Goal: Transaction & Acquisition: Purchase product/service

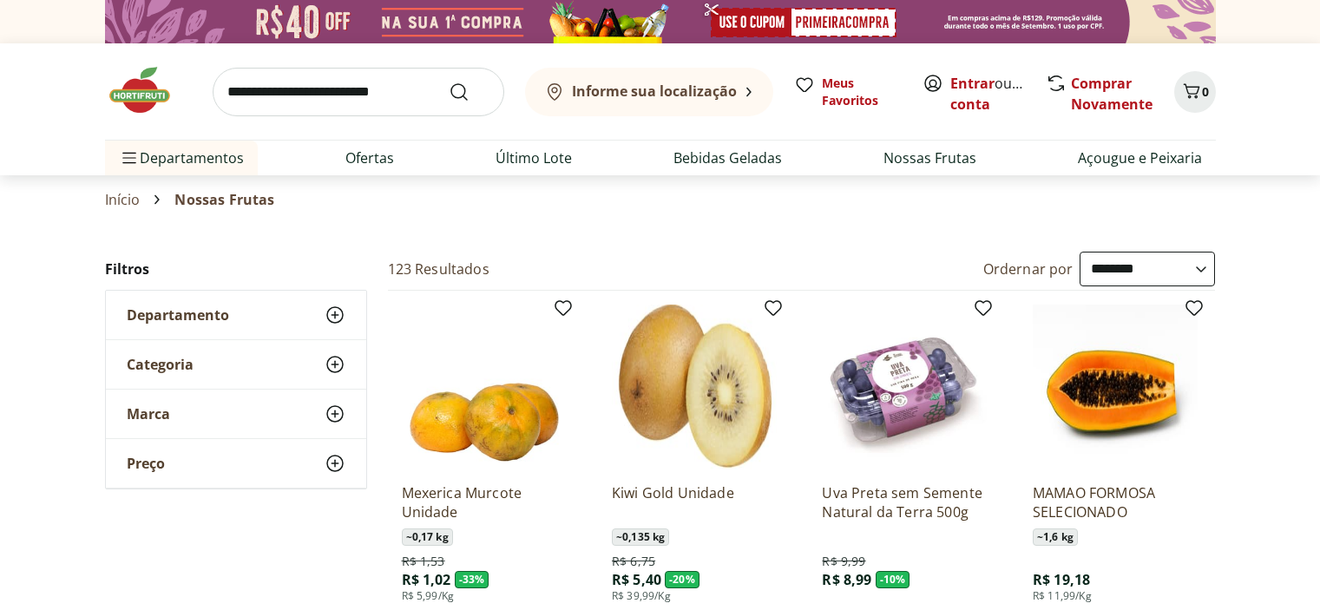
select select "**********"
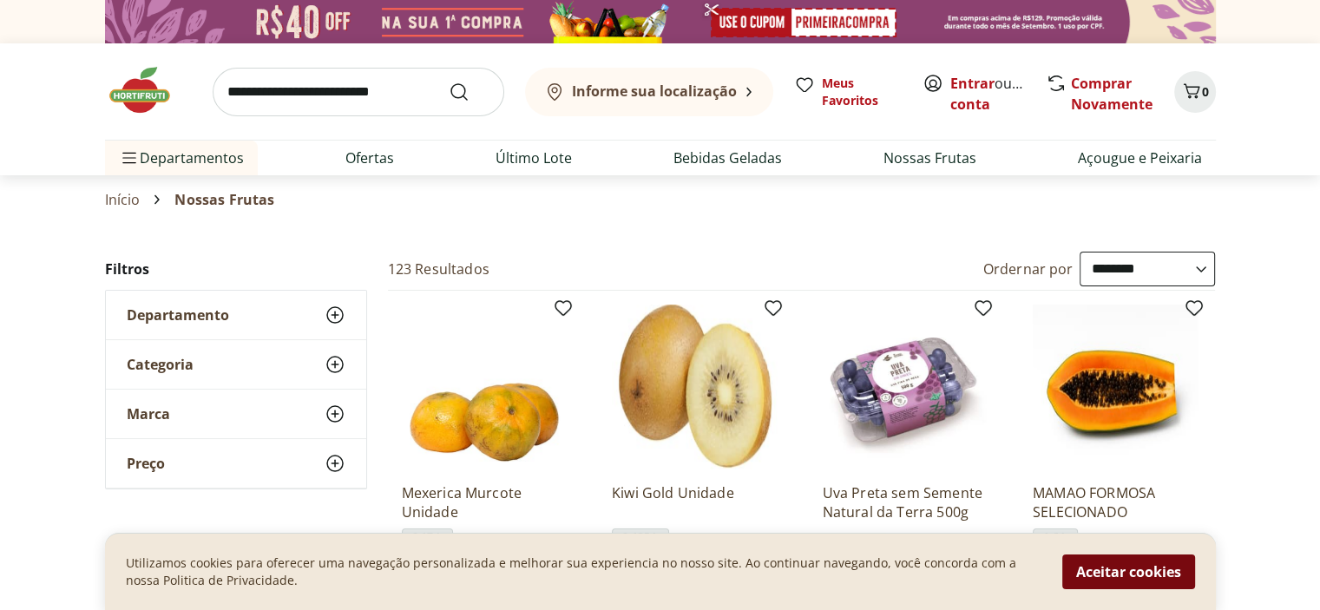
click at [1105, 568] on button "Aceitar cookies" at bounding box center [1128, 572] width 133 height 35
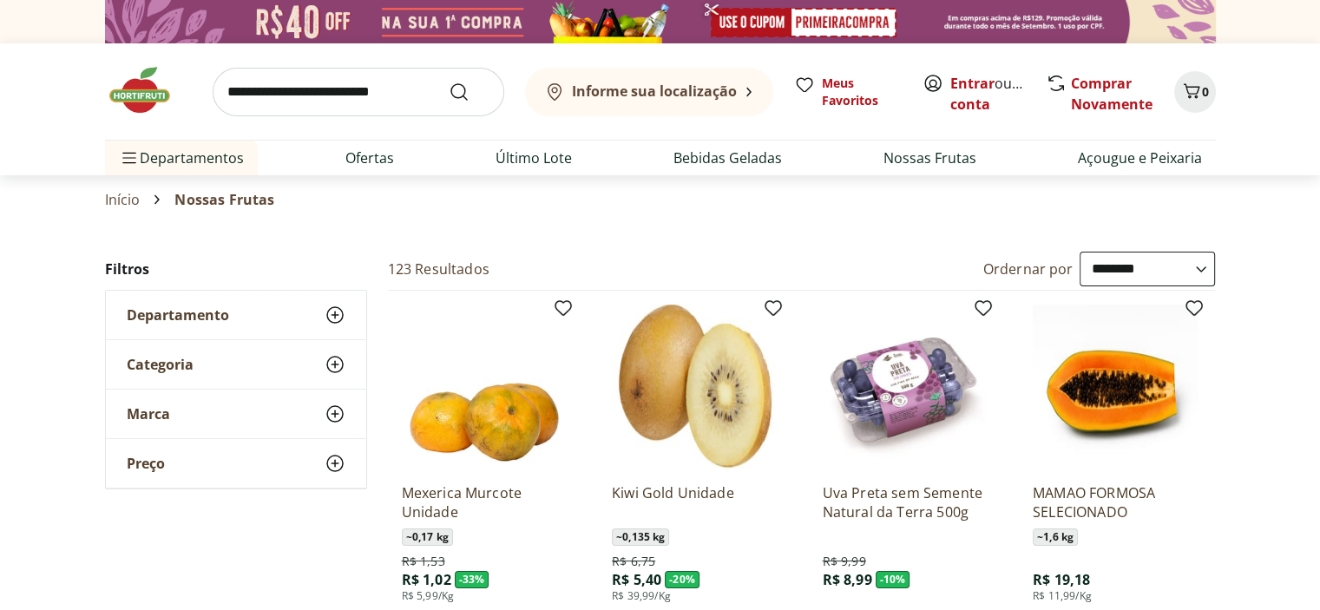
click at [697, 94] on b "Informe sua localização" at bounding box center [654, 91] width 165 height 19
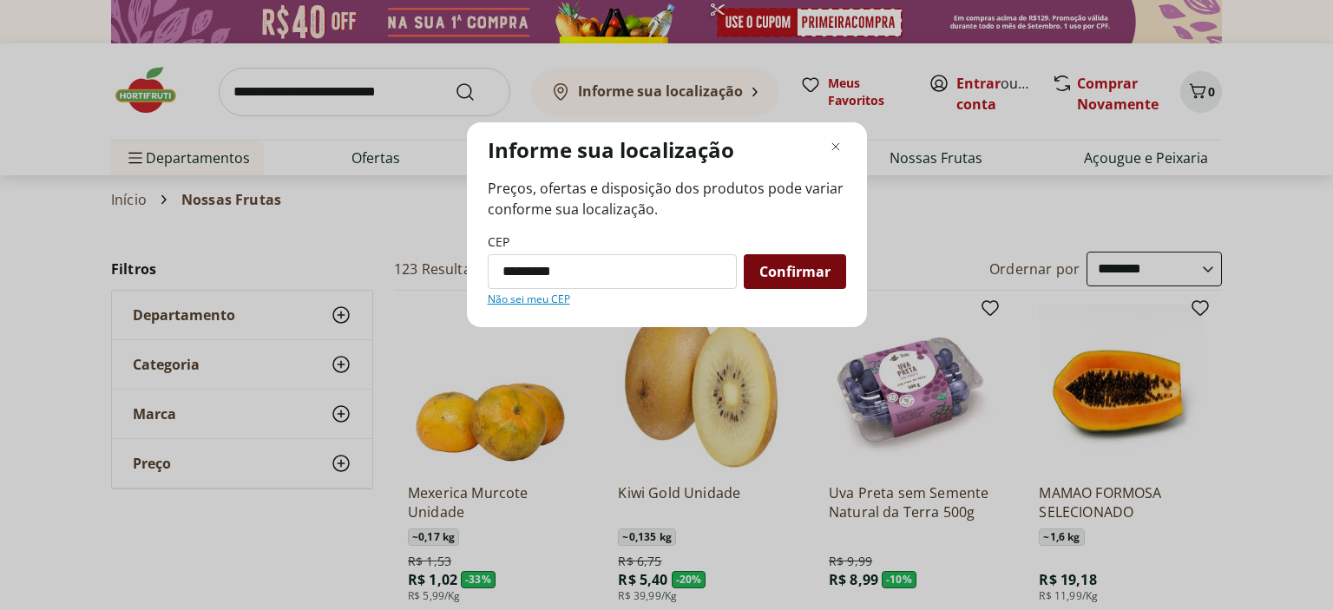
type input "*********"
click at [817, 273] on span "Confirmar" at bounding box center [794, 272] width 71 height 14
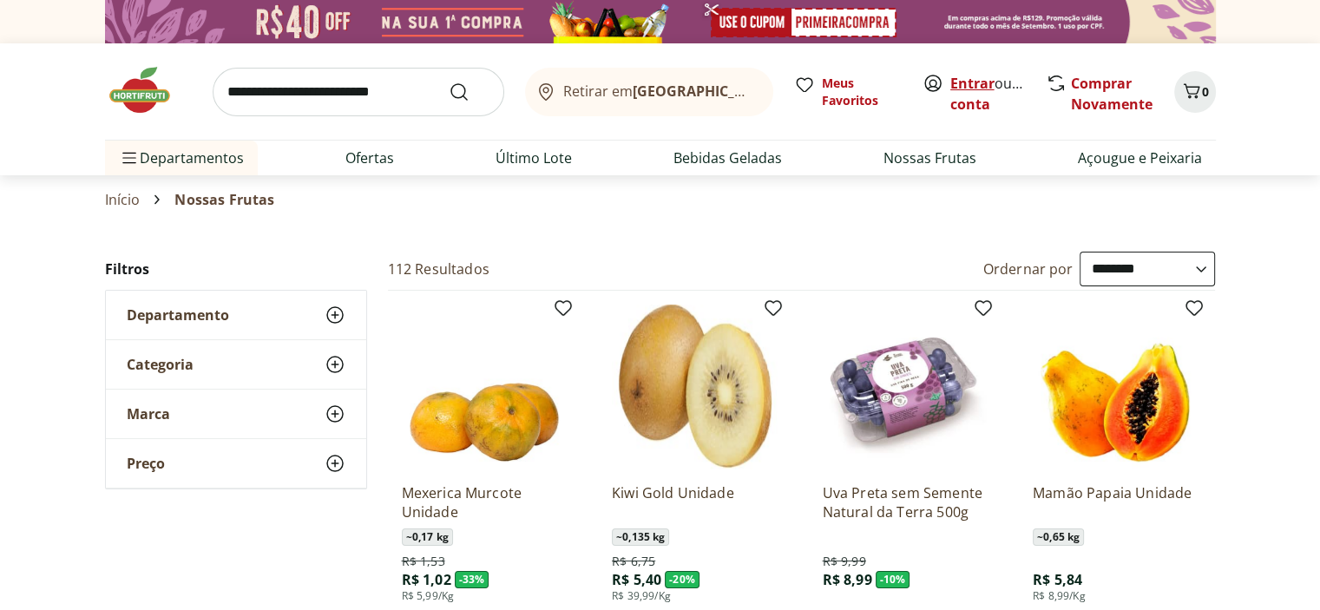
click at [987, 75] on link "Entrar" at bounding box center [972, 83] width 44 height 19
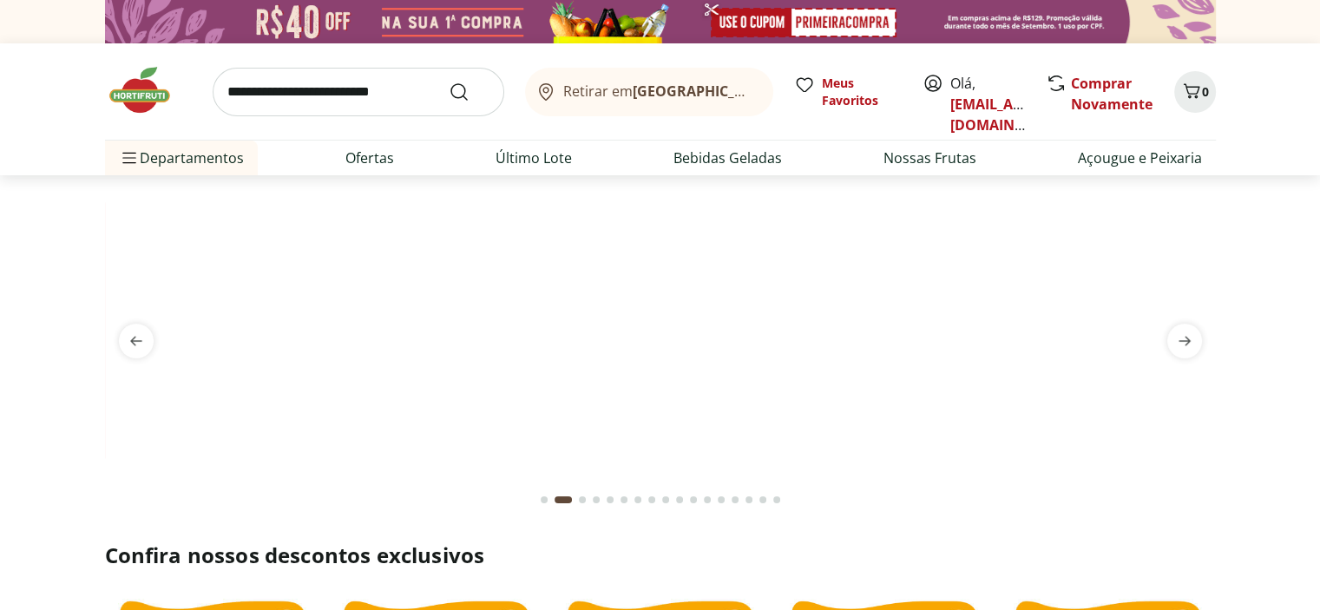
click at [684, 99] on b "[GEOGRAPHIC_DATA]/[GEOGRAPHIC_DATA]" at bounding box center [779, 91] width 292 height 19
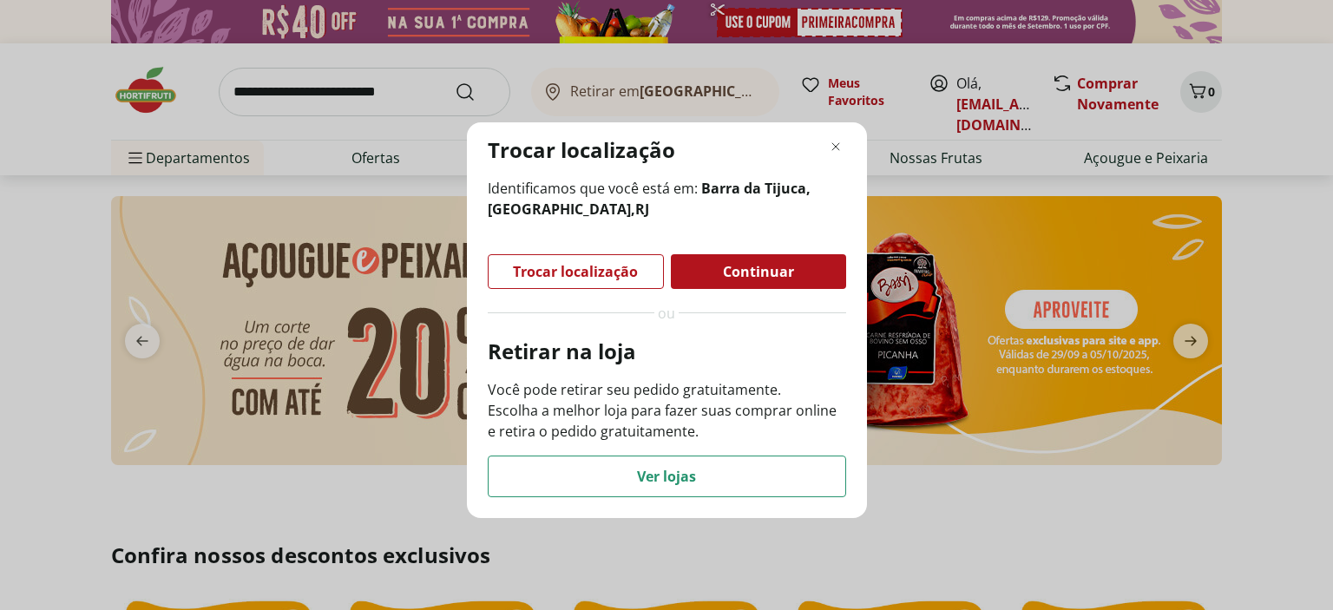
click at [684, 75] on div "Trocar localização Identificamos que você está em: Barra da Tijuca, Rio de Jane…" at bounding box center [666, 305] width 1333 height 610
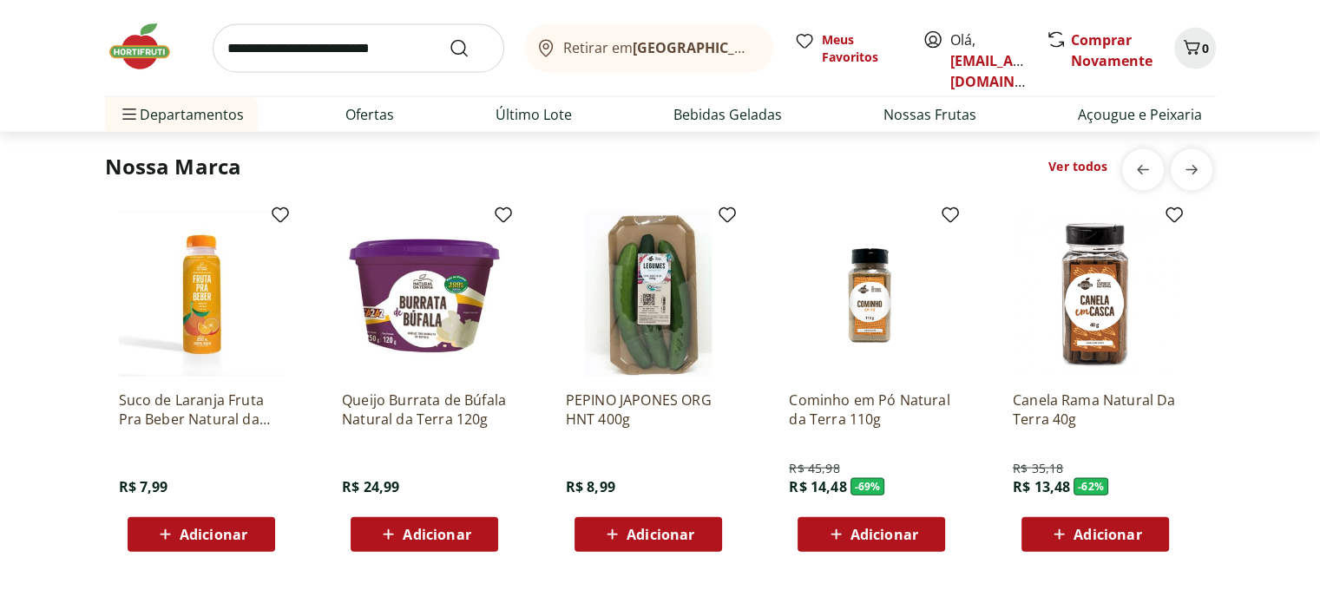
scroll to position [3298, 0]
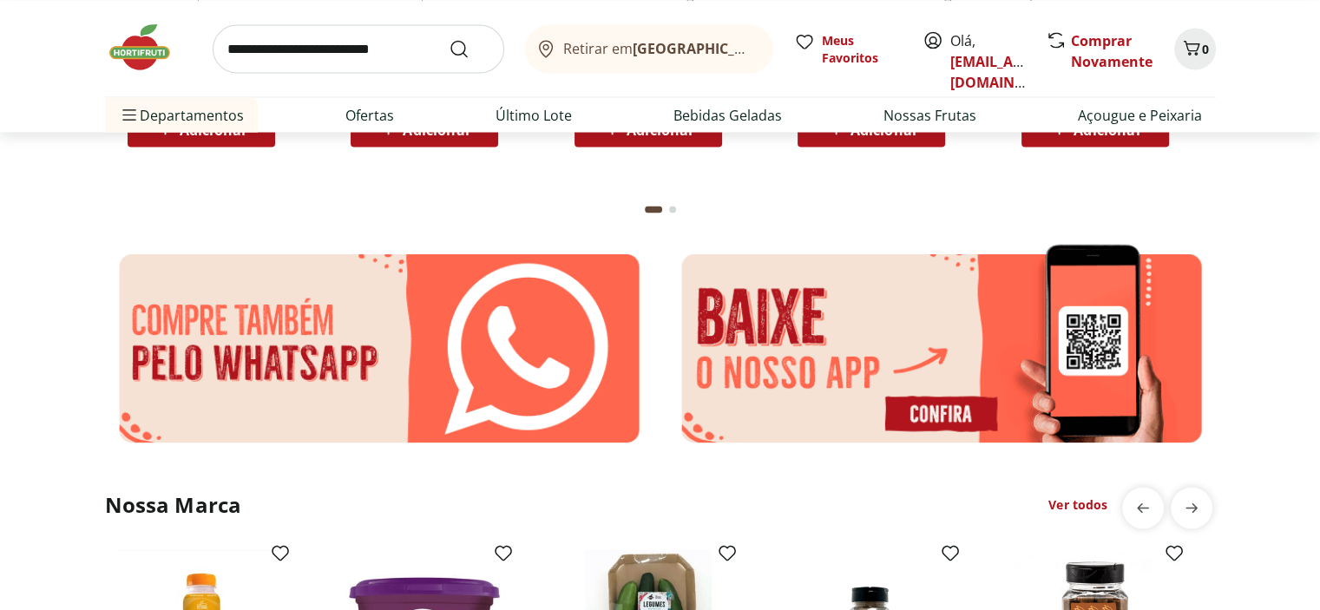
click at [632, 56] on span "Retirar em Rio de Janeiro/RJ" at bounding box center [659, 48] width 192 height 16
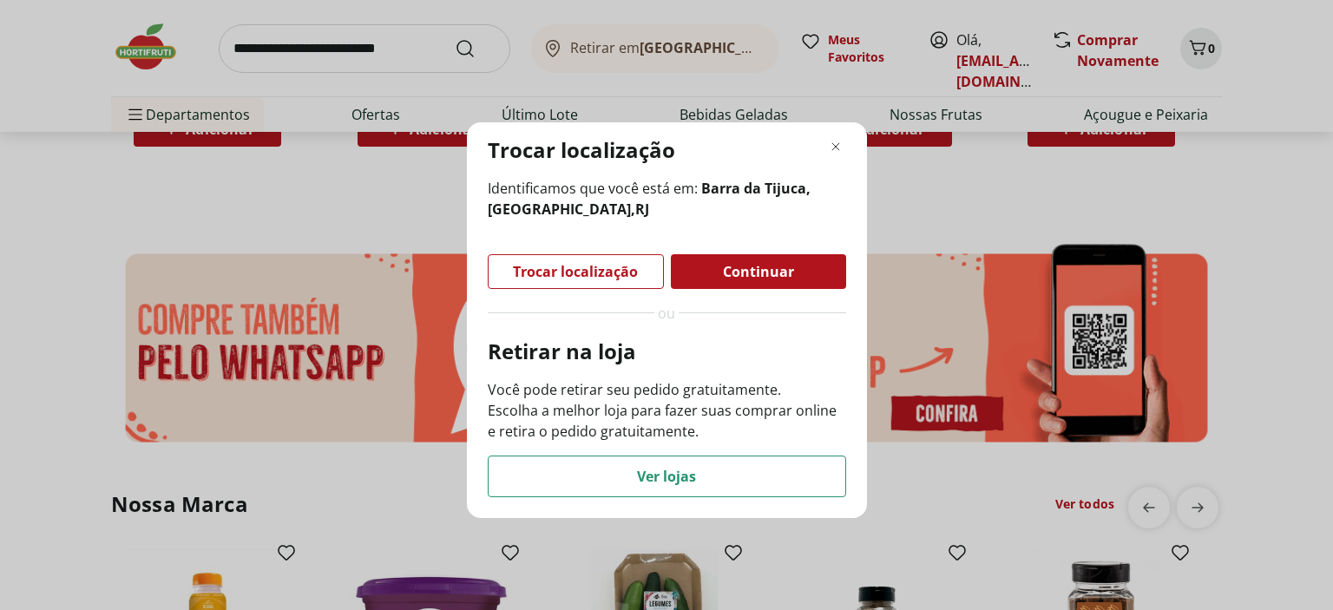
click at [783, 258] on div "Continuar" at bounding box center [758, 271] width 175 height 35
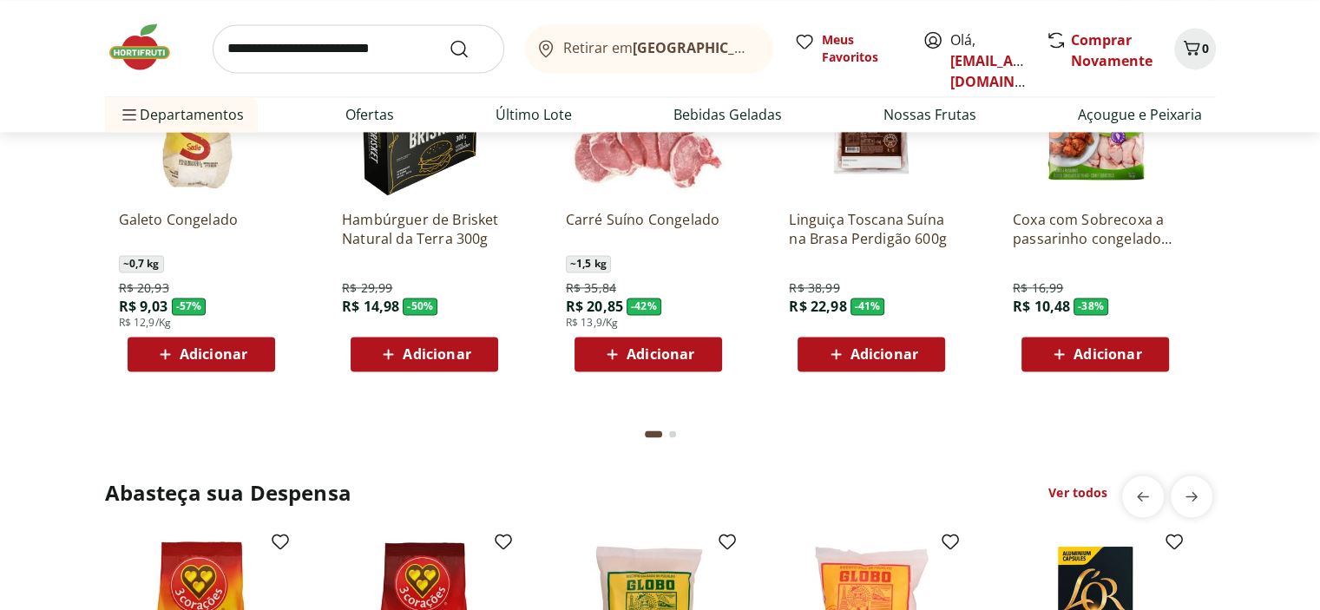
scroll to position [2430, 0]
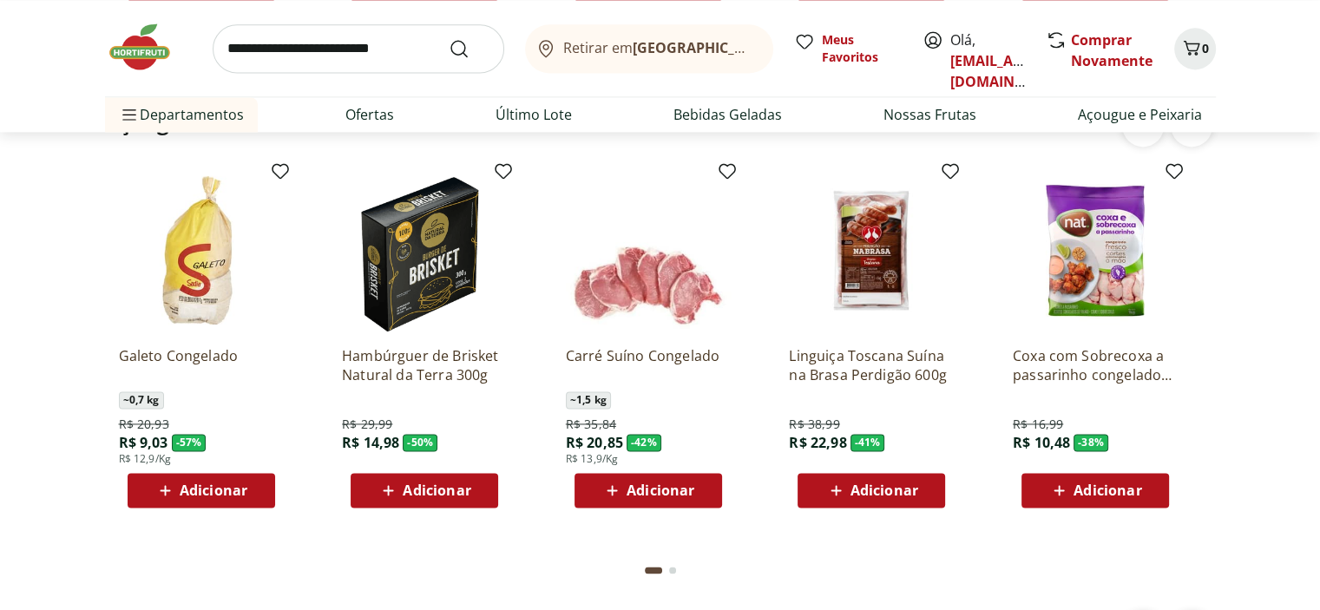
click at [647, 41] on b "[GEOGRAPHIC_DATA]/[GEOGRAPHIC_DATA]" at bounding box center [779, 47] width 292 height 19
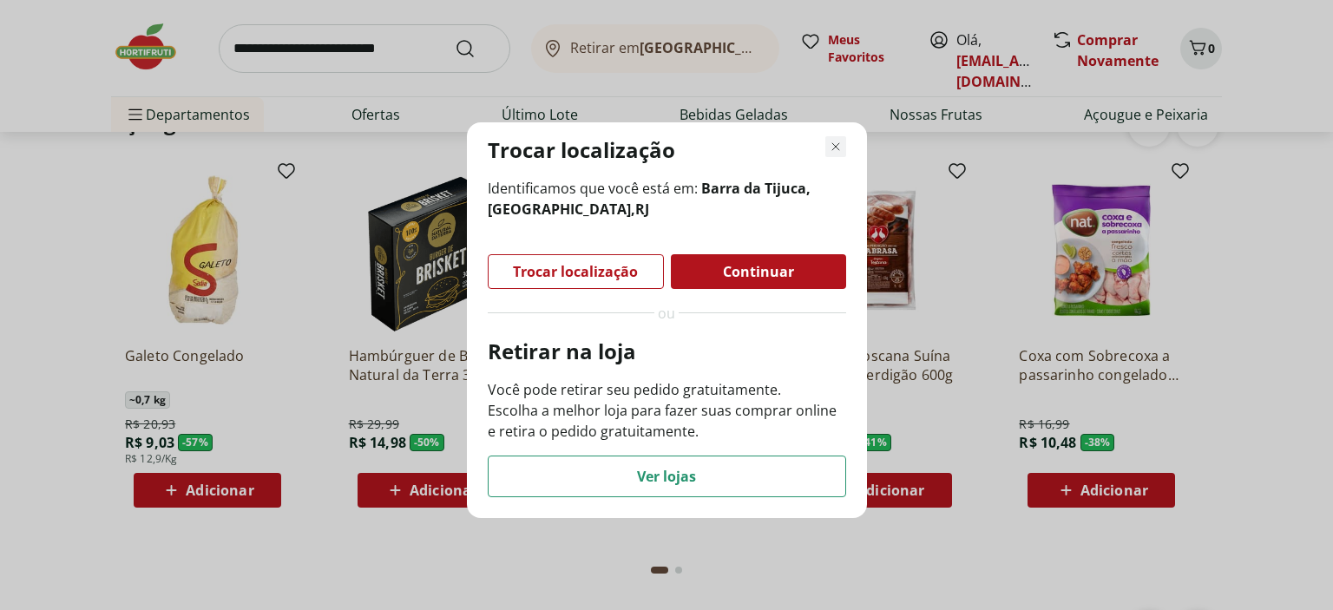
click at [837, 153] on icon "Fechar modal de regionalização" at bounding box center [835, 146] width 21 height 21
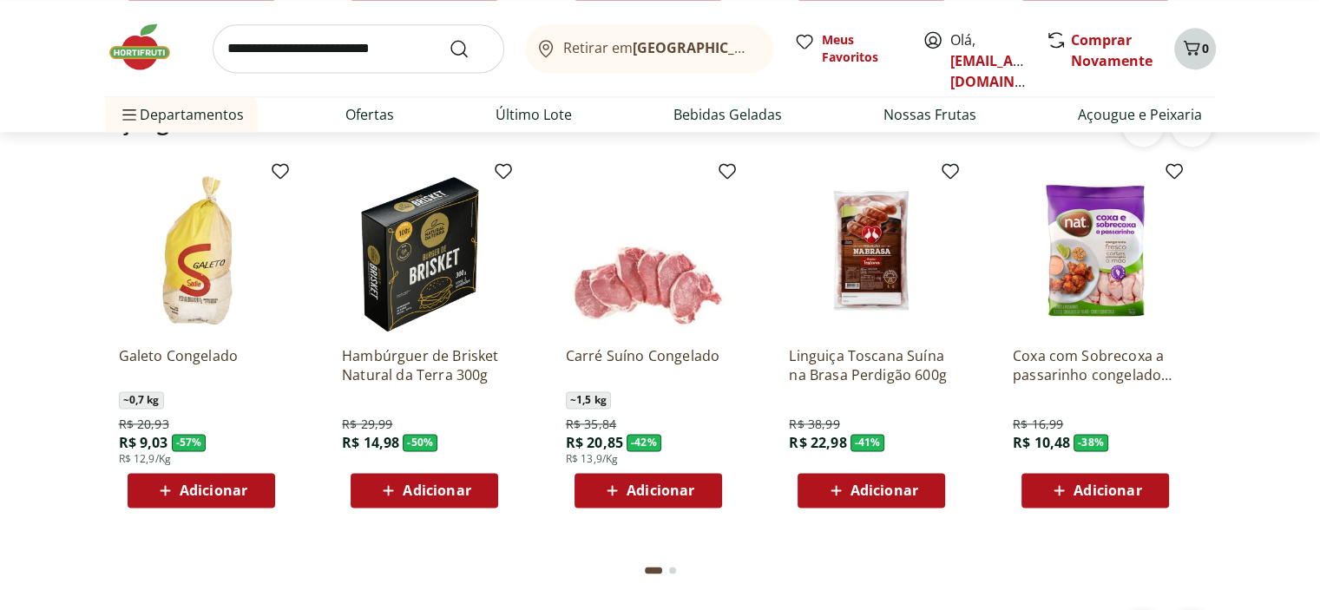
click at [1191, 49] on icon "Carrinho" at bounding box center [1191, 47] width 21 height 21
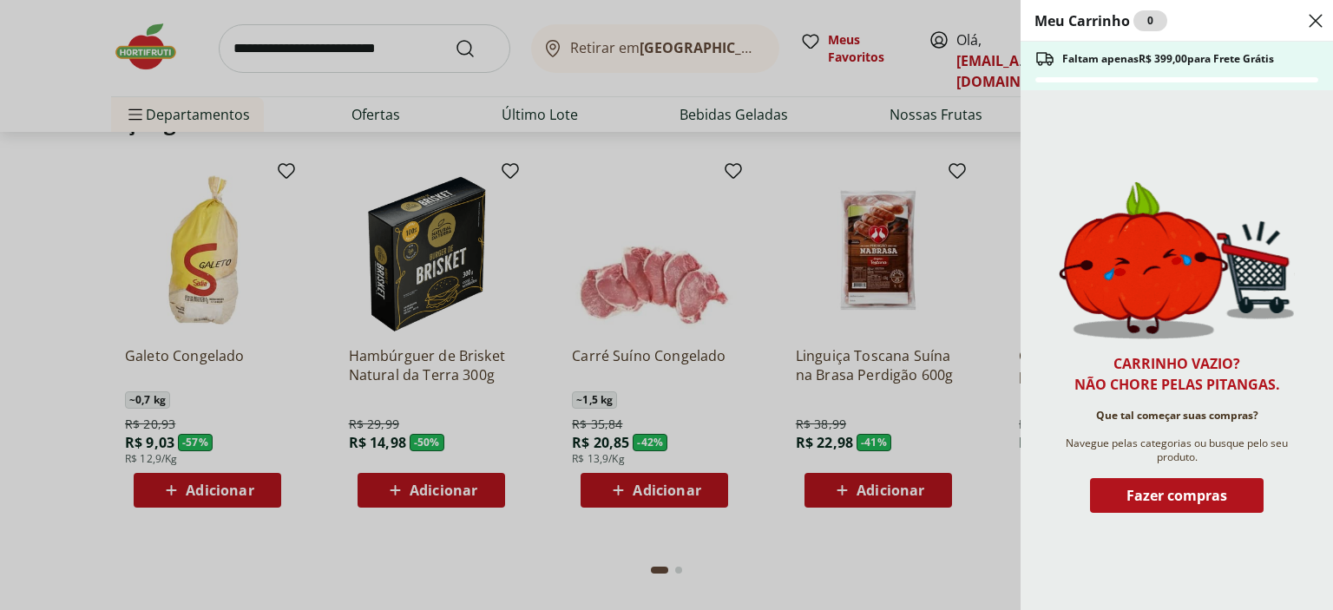
click at [671, 172] on div "Meu Carrinho 0 Faltam apenas R$ 399,00 para Frete Grátis Carrinho vazio? Não ch…" at bounding box center [666, 305] width 1333 height 610
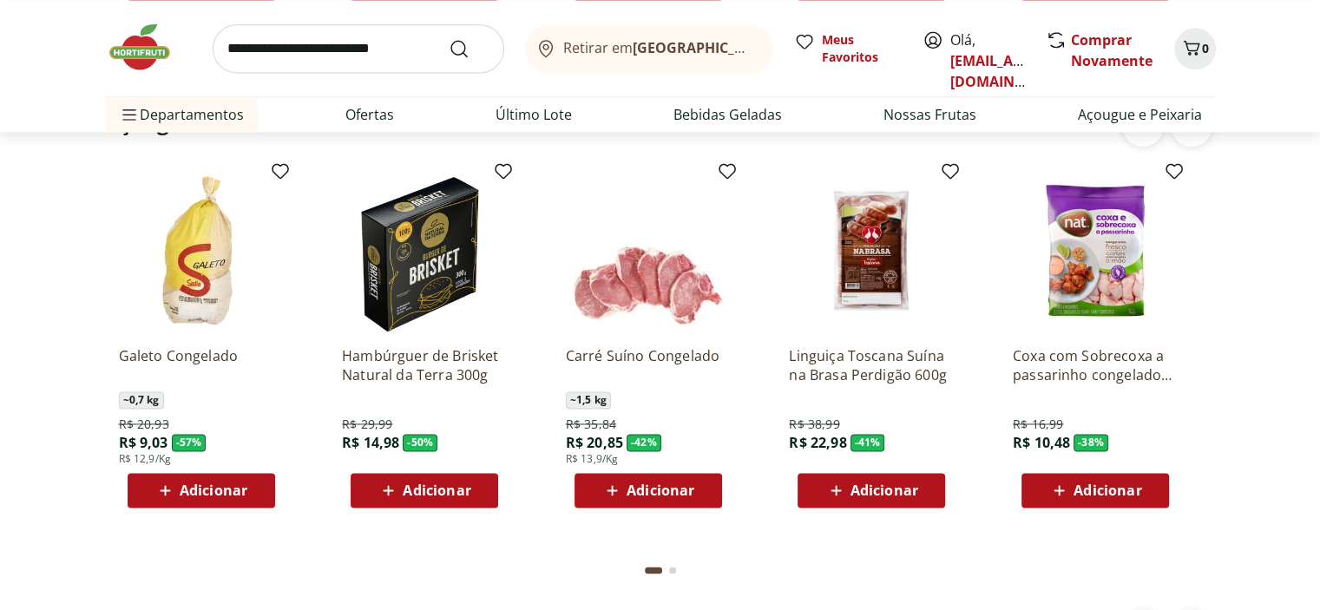
click at [363, 55] on input "search" at bounding box center [359, 48] width 292 height 49
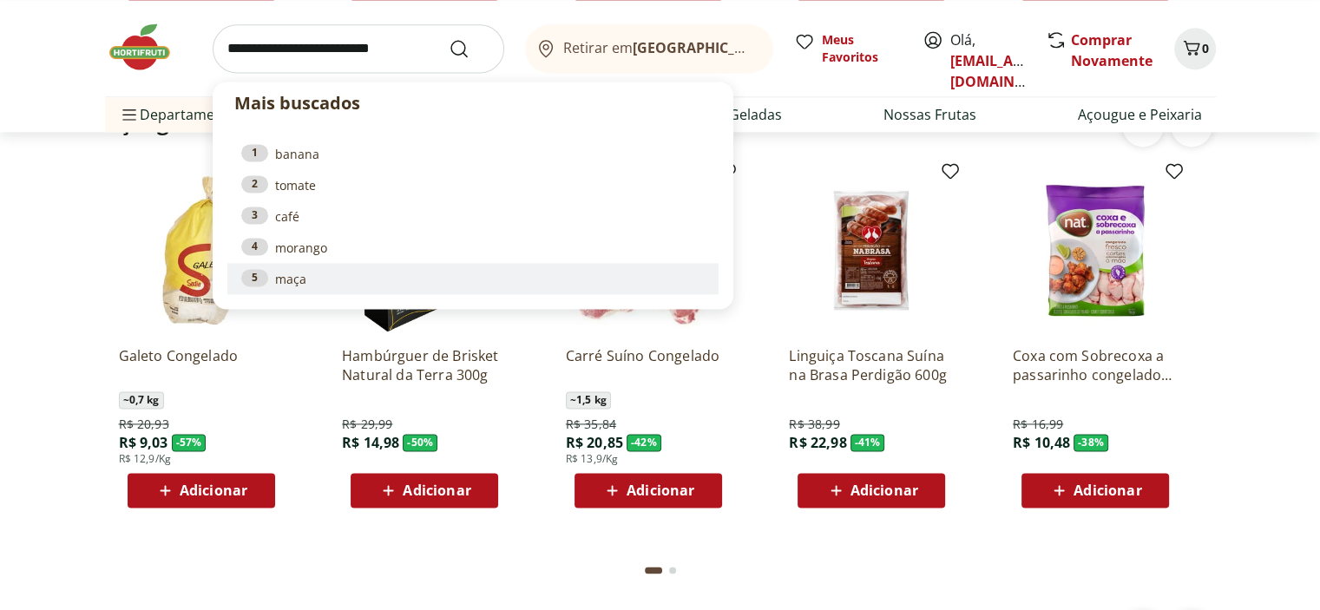
click at [326, 288] on li "5 maça" at bounding box center [472, 278] width 491 height 31
click at [324, 279] on link "5 maça" at bounding box center [472, 278] width 463 height 19
type input "****"
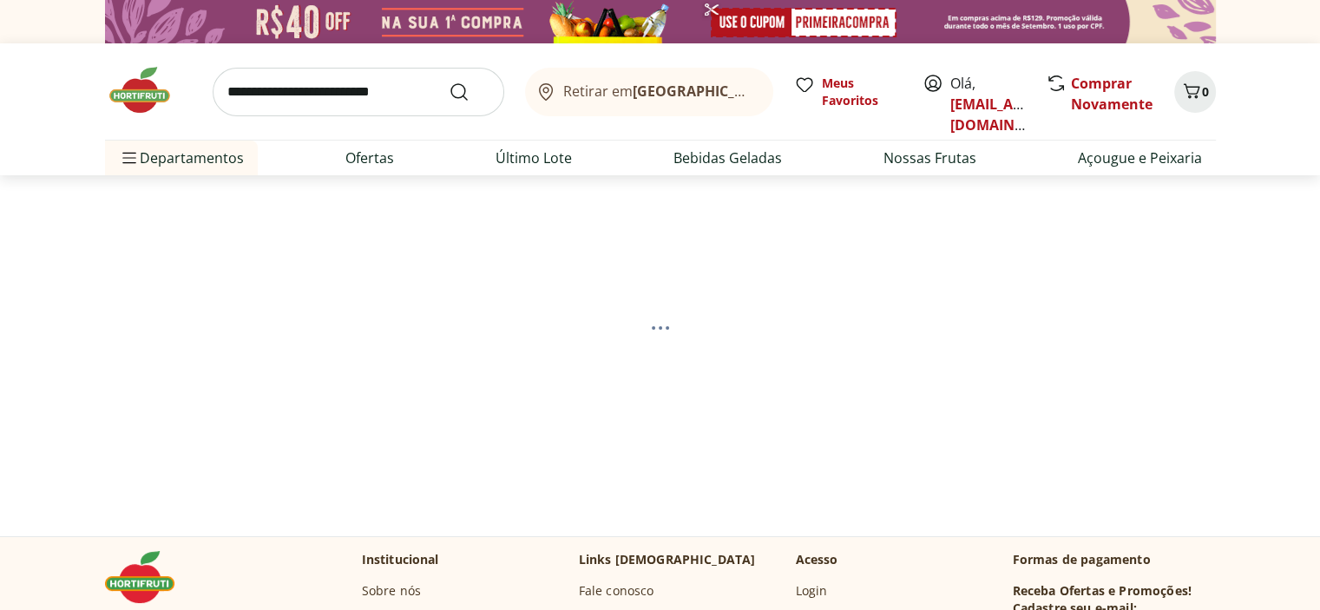
select select "**********"
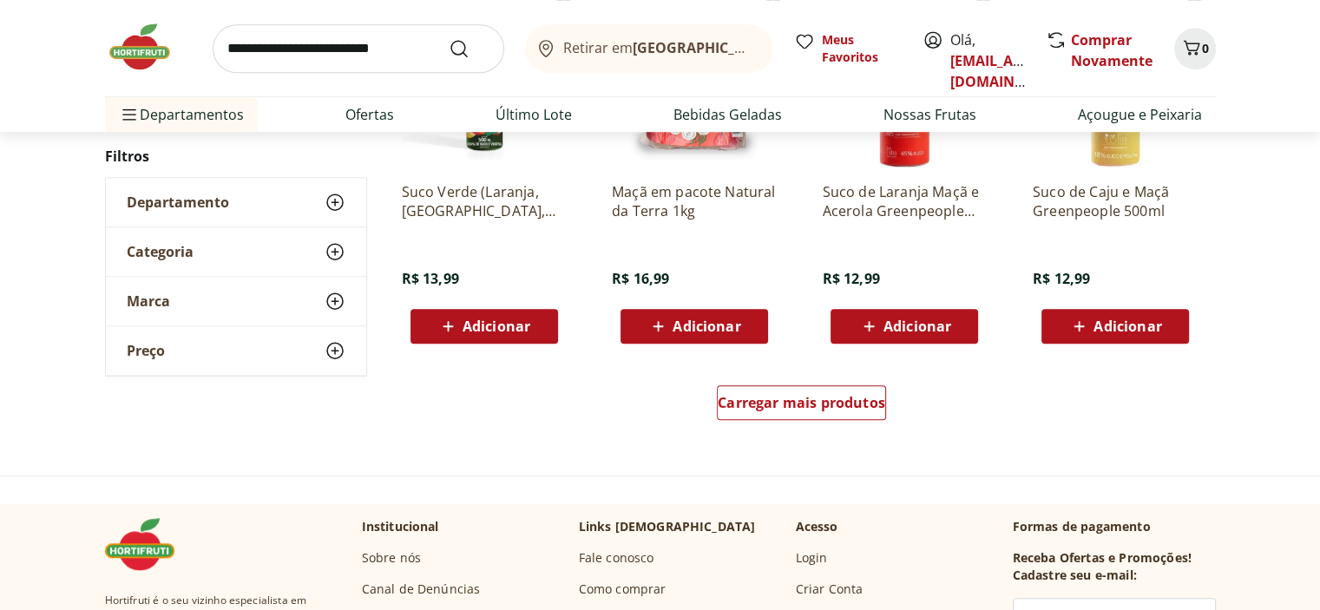
scroll to position [1302, 0]
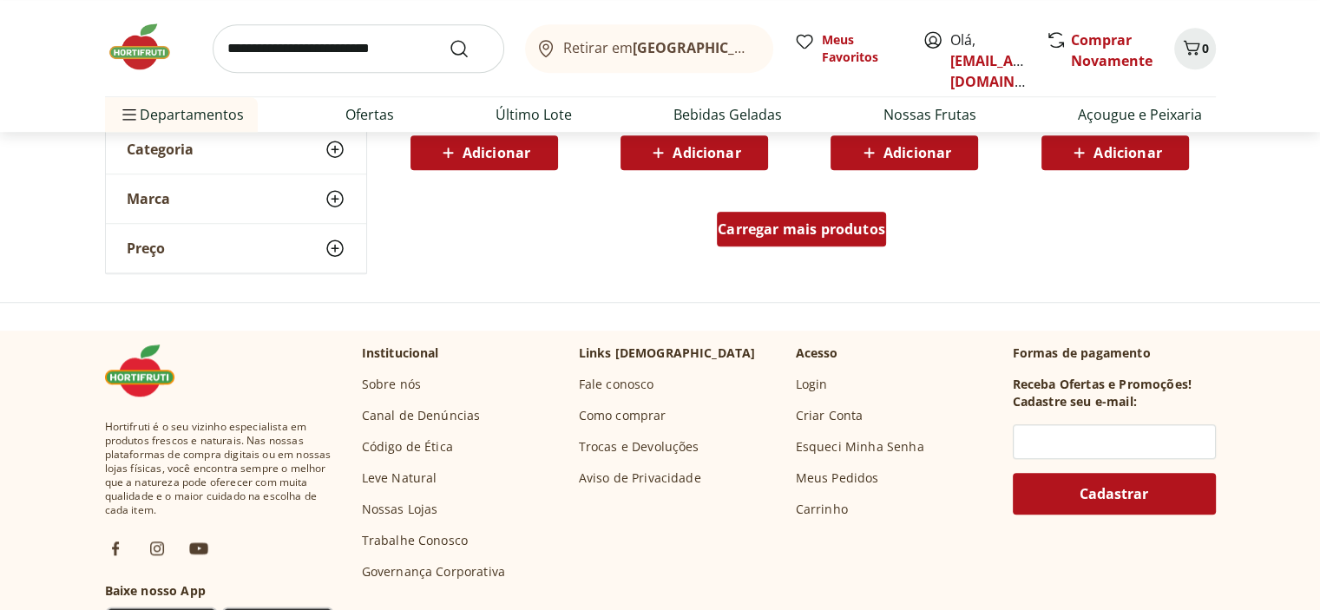
click at [810, 235] on span "Carregar mais produtos" at bounding box center [801, 229] width 167 height 14
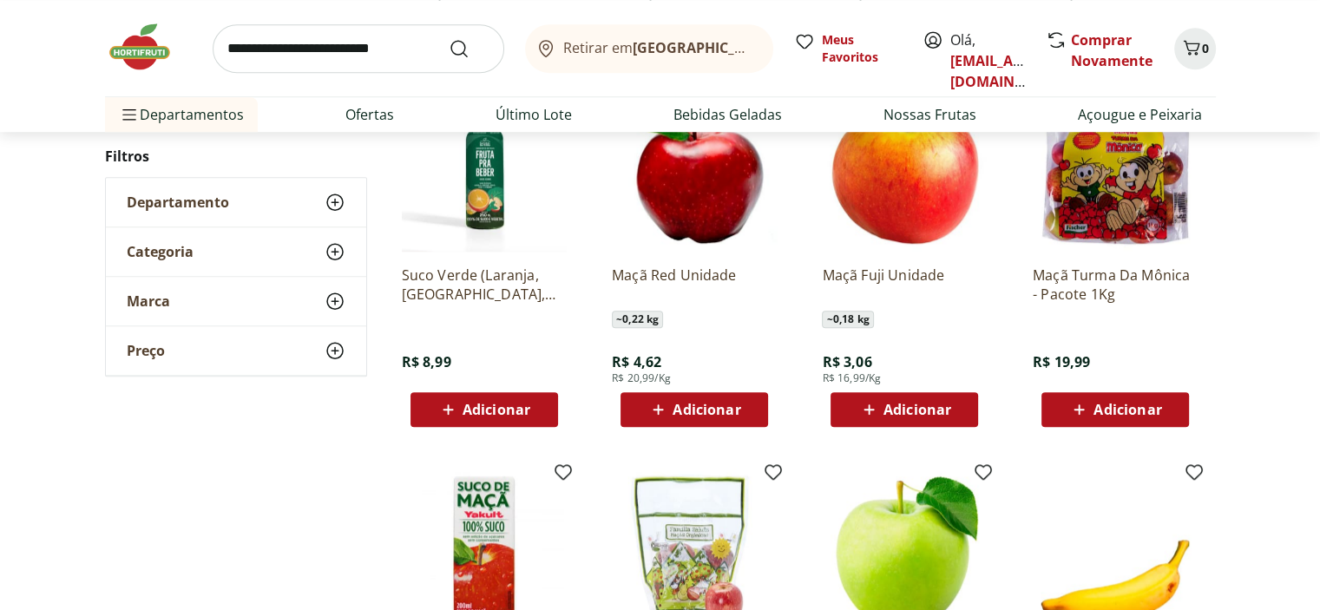
scroll to position [1388, 0]
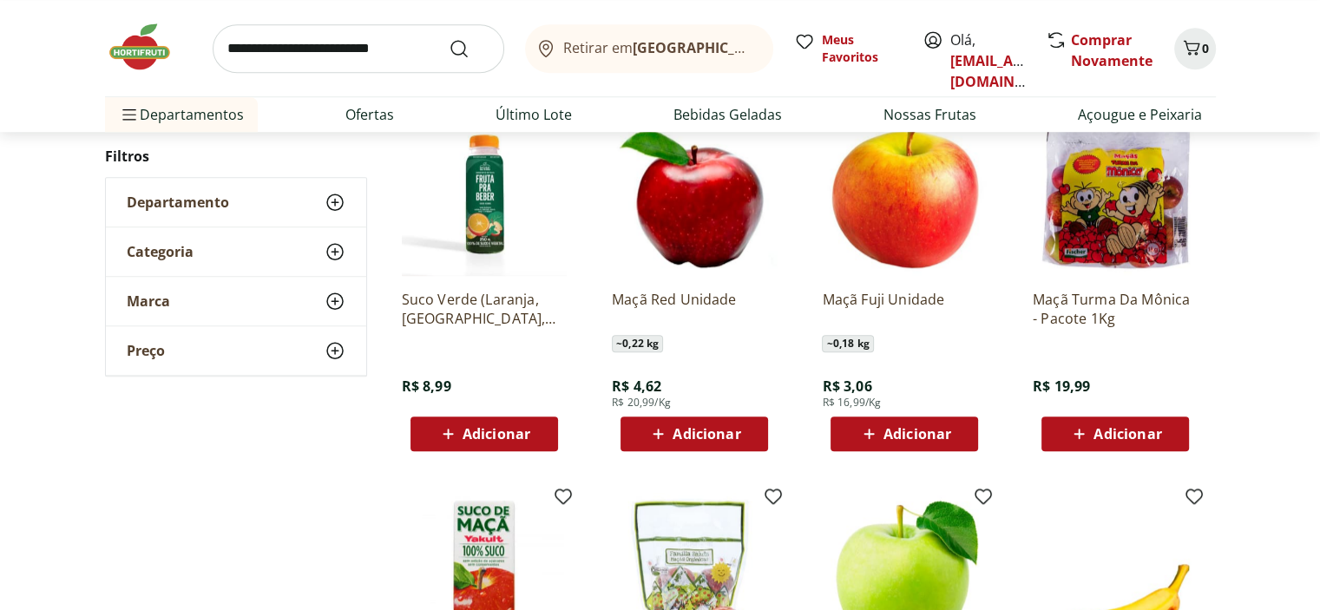
click at [891, 438] on span "Adicionar" at bounding box center [917, 434] width 68 height 14
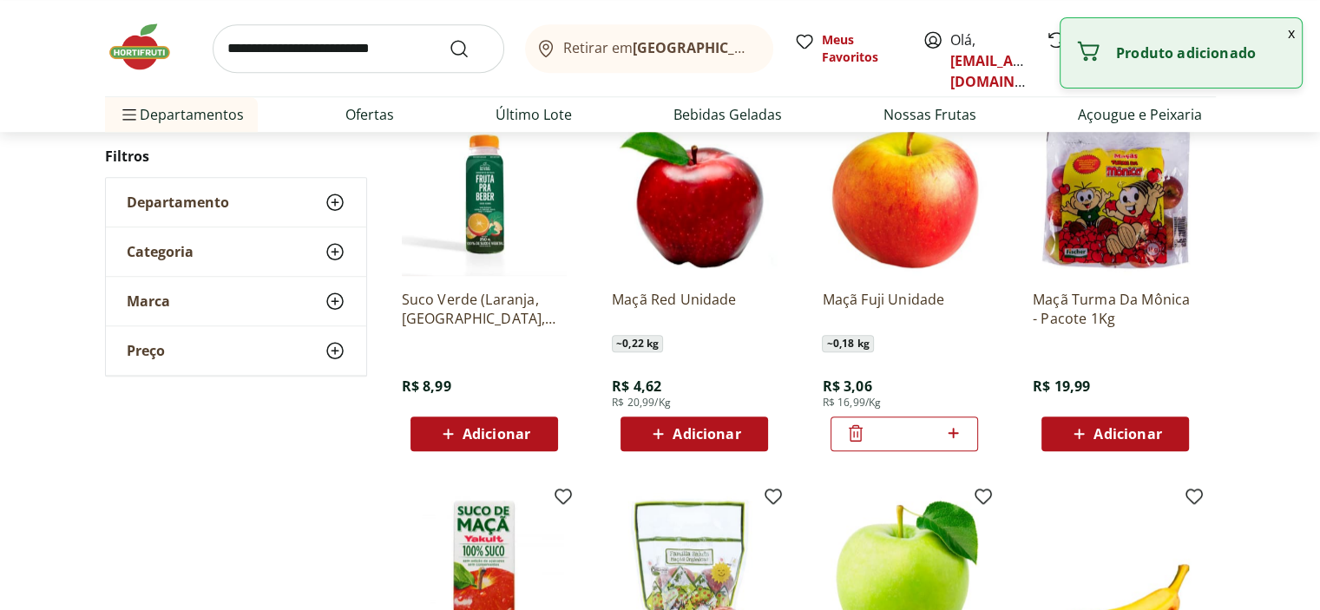
click at [959, 423] on icon at bounding box center [953, 433] width 22 height 21
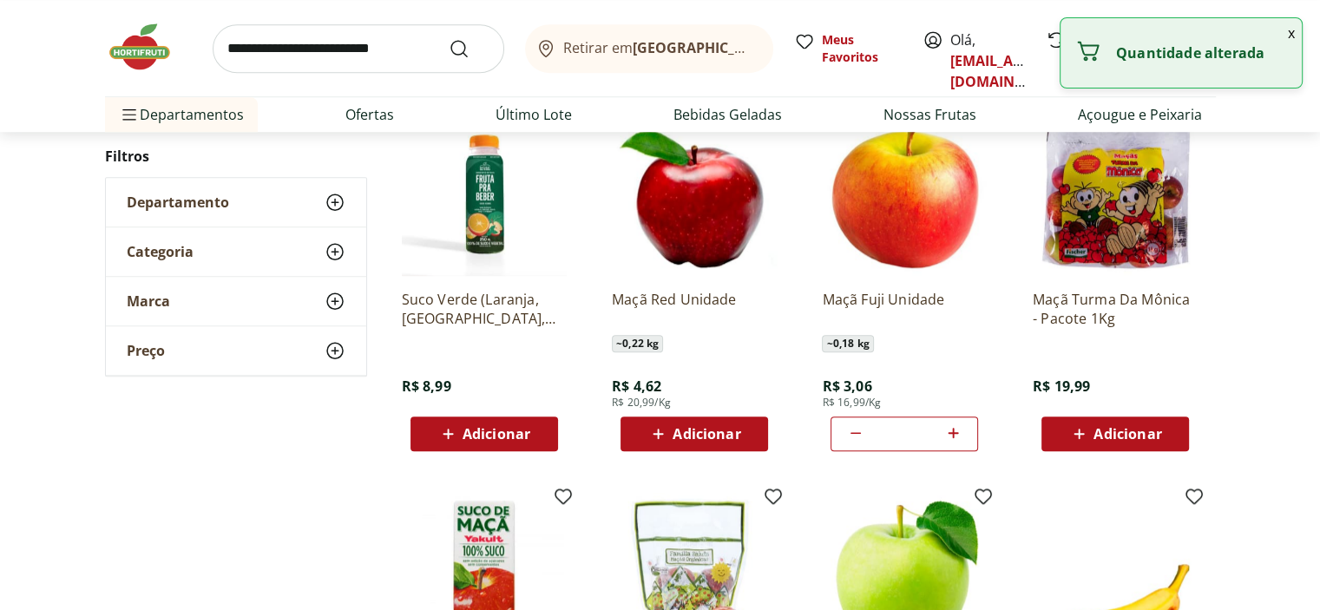
click at [959, 423] on icon at bounding box center [953, 433] width 22 height 21
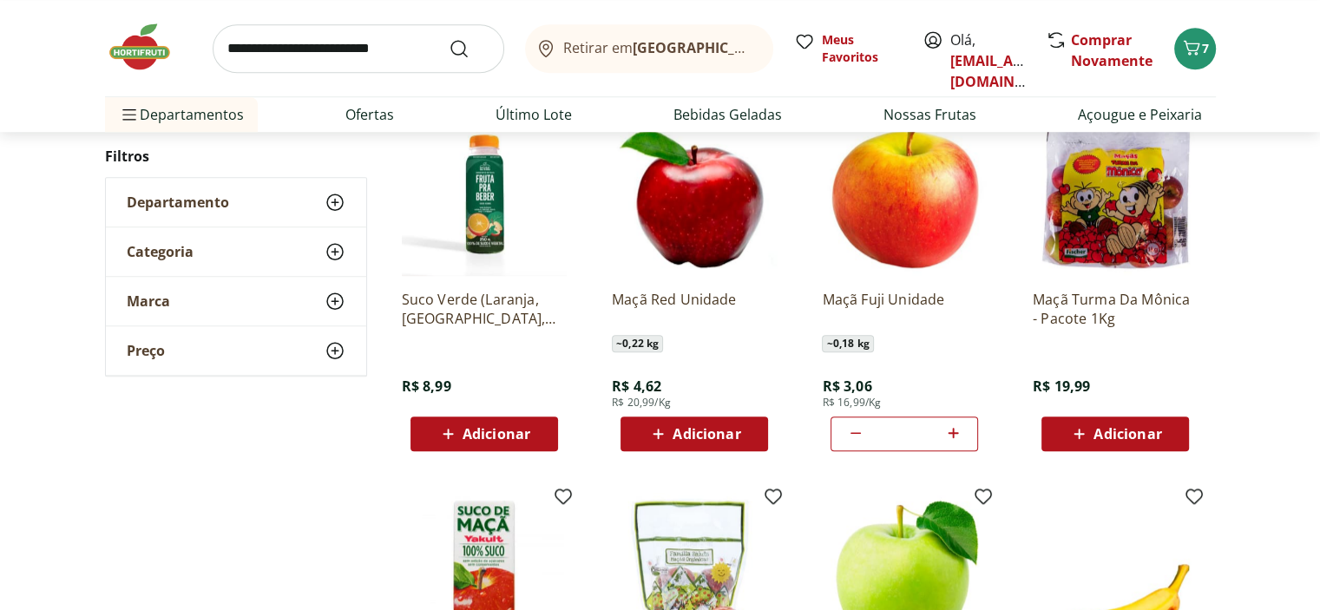
click at [959, 423] on icon at bounding box center [953, 433] width 22 height 21
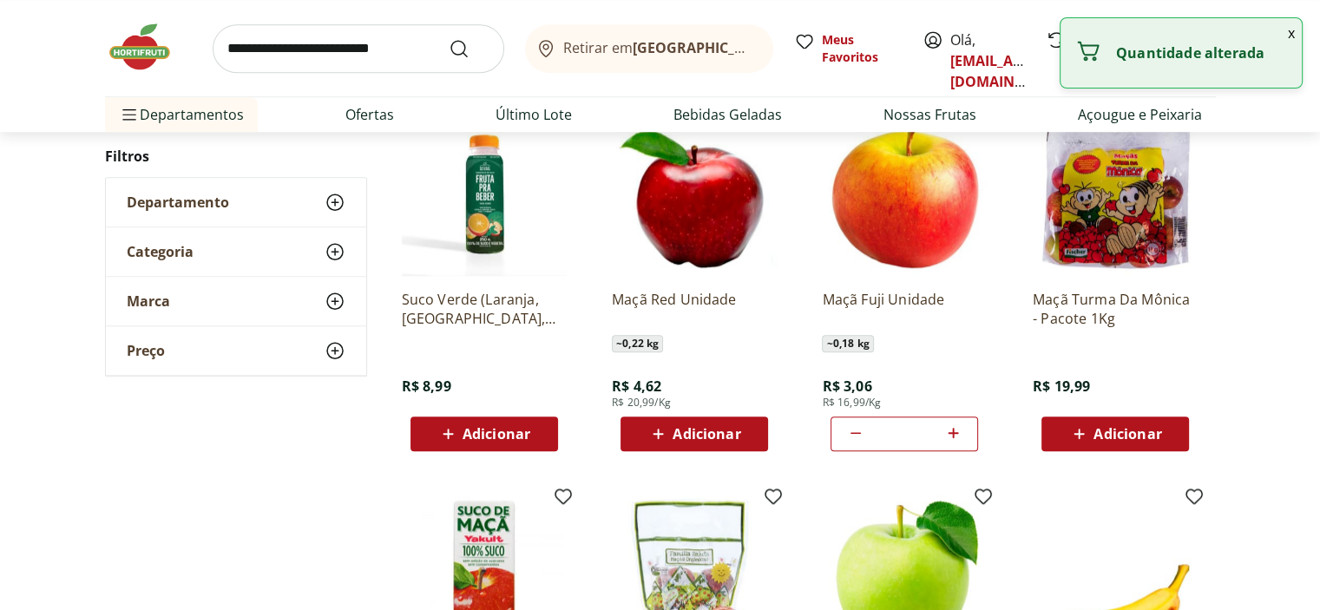
click at [959, 423] on icon at bounding box center [953, 433] width 22 height 21
type input "**"
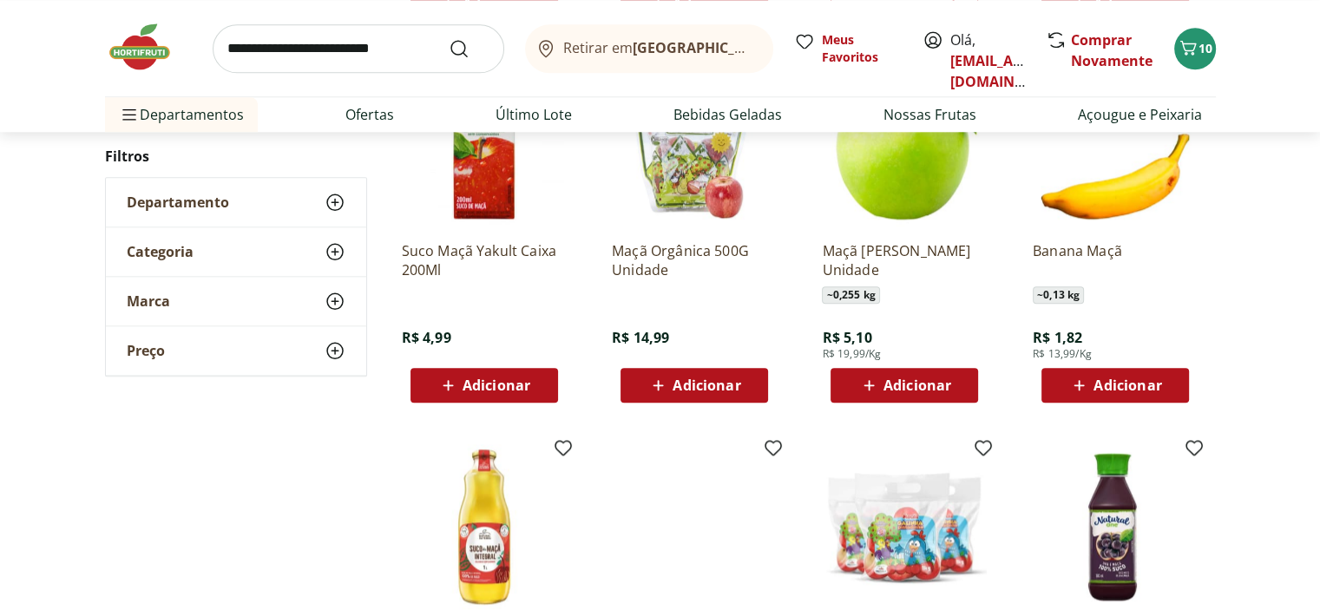
scroll to position [1822, 0]
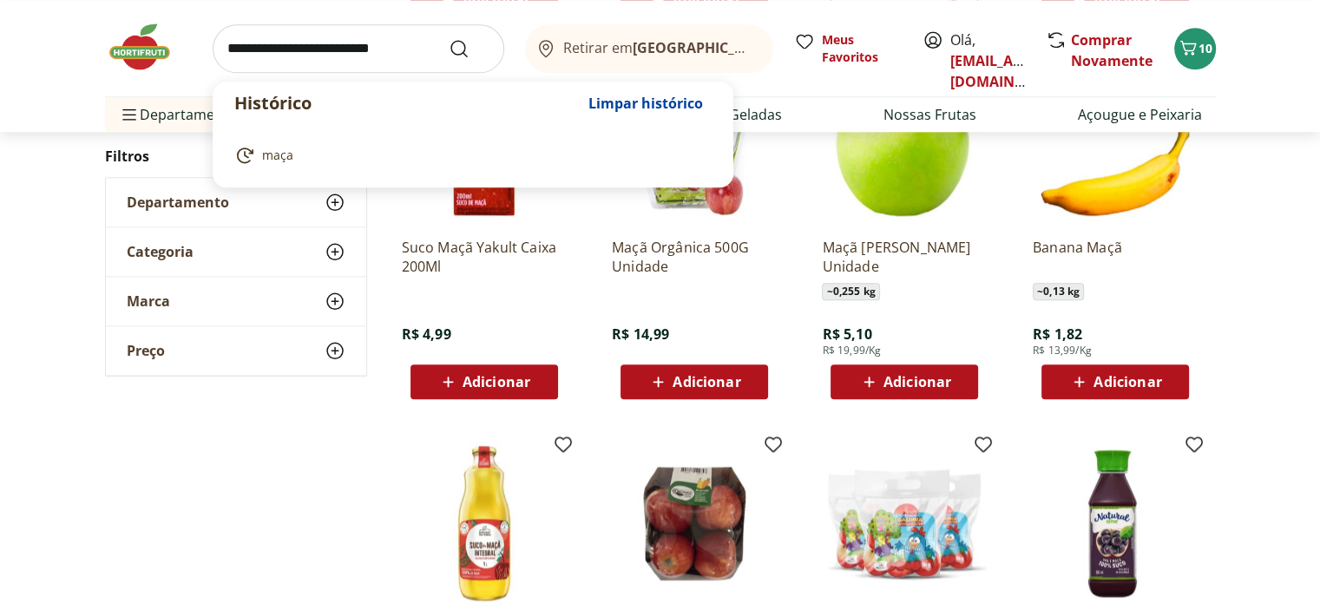
click at [385, 45] on input "search" at bounding box center [359, 48] width 292 height 49
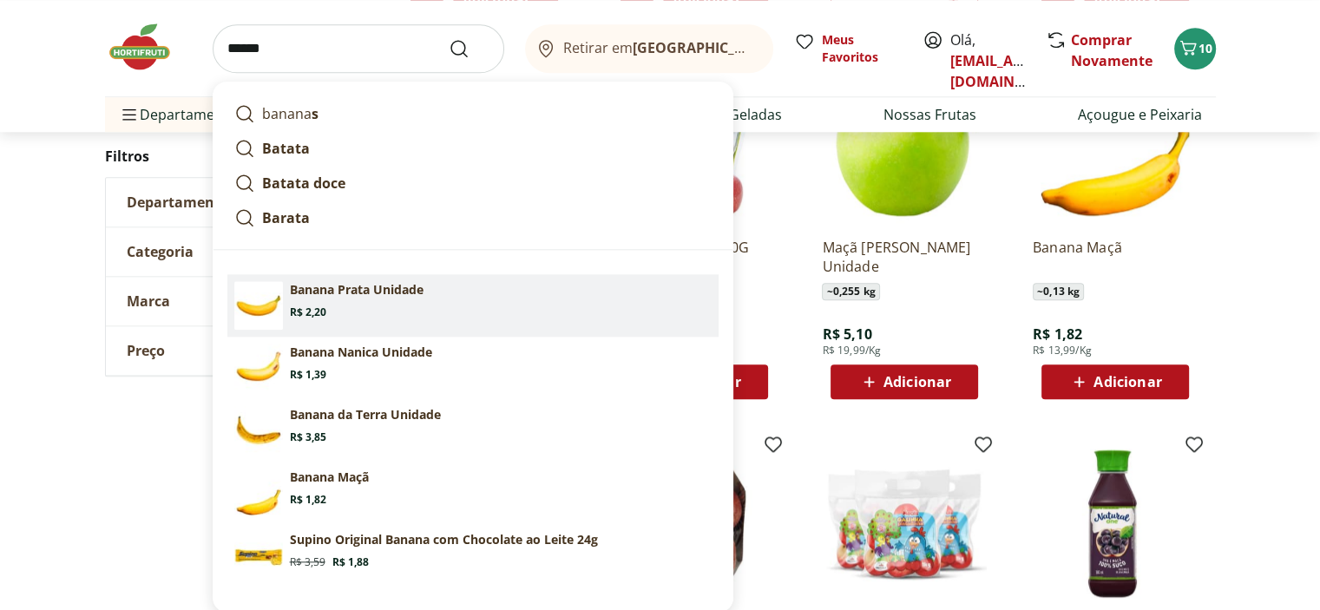
click at [364, 299] on section "Banana Prata Unidade Price: R$ 2,20" at bounding box center [501, 300] width 422 height 38
type input "**********"
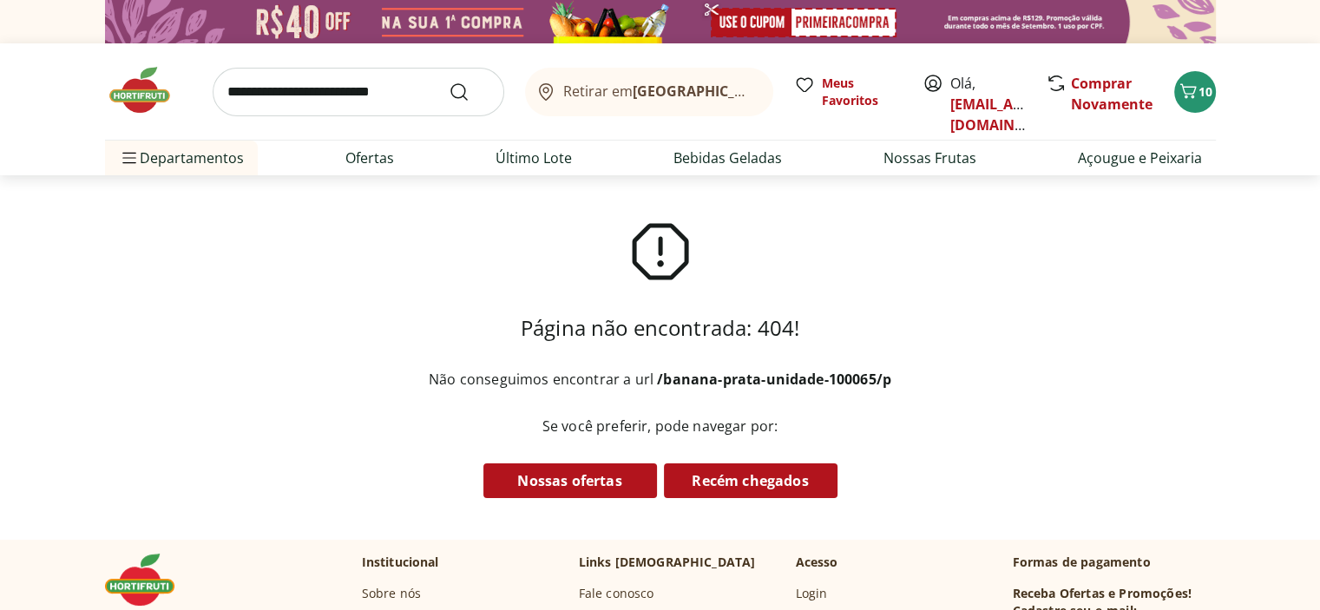
click at [312, 98] on input "search" at bounding box center [359, 92] width 292 height 49
type input "******"
click at [449, 82] on button "Submit Search" at bounding box center [470, 92] width 42 height 21
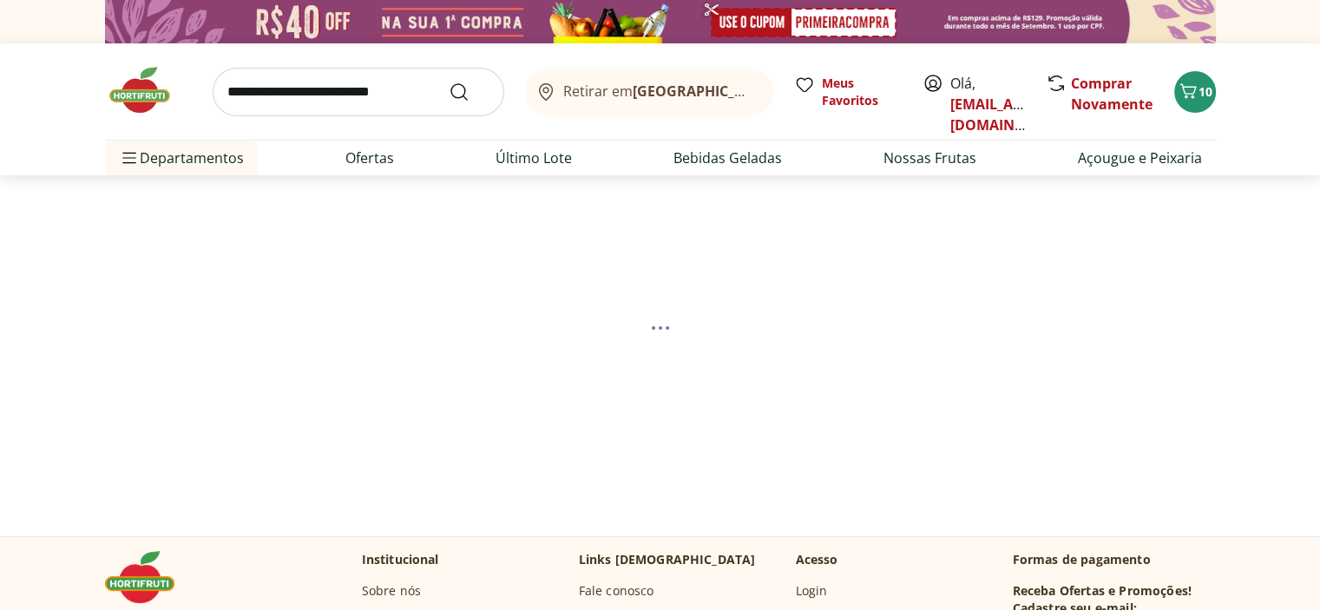
select select "**********"
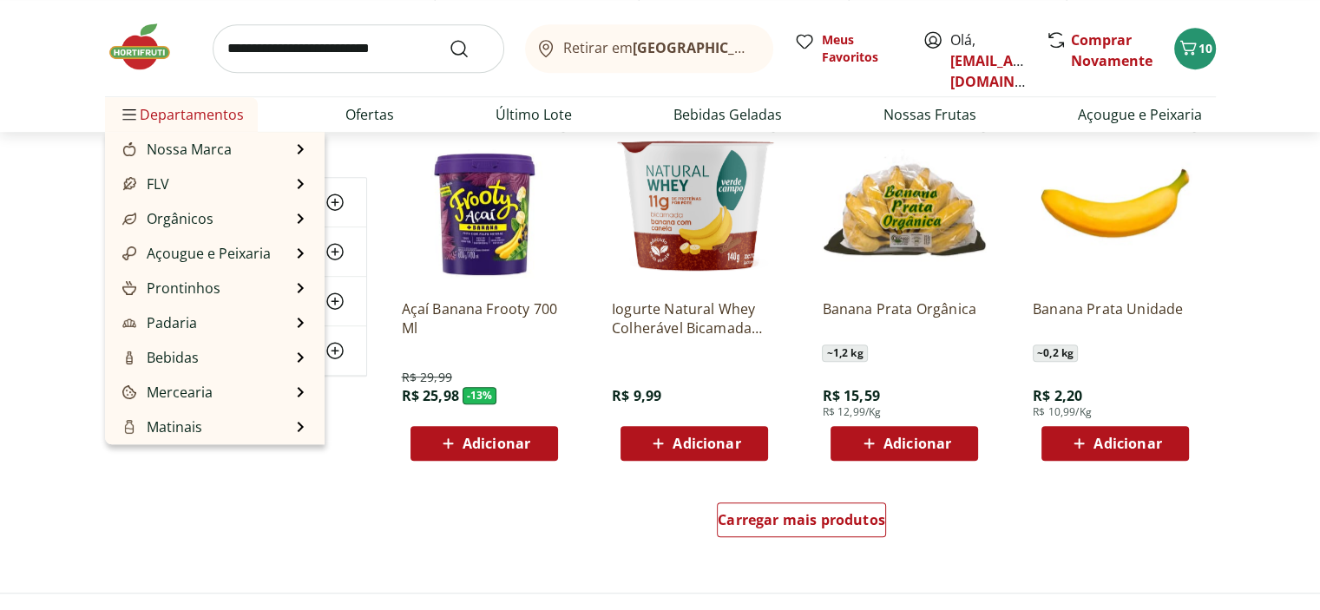
scroll to position [1041, 0]
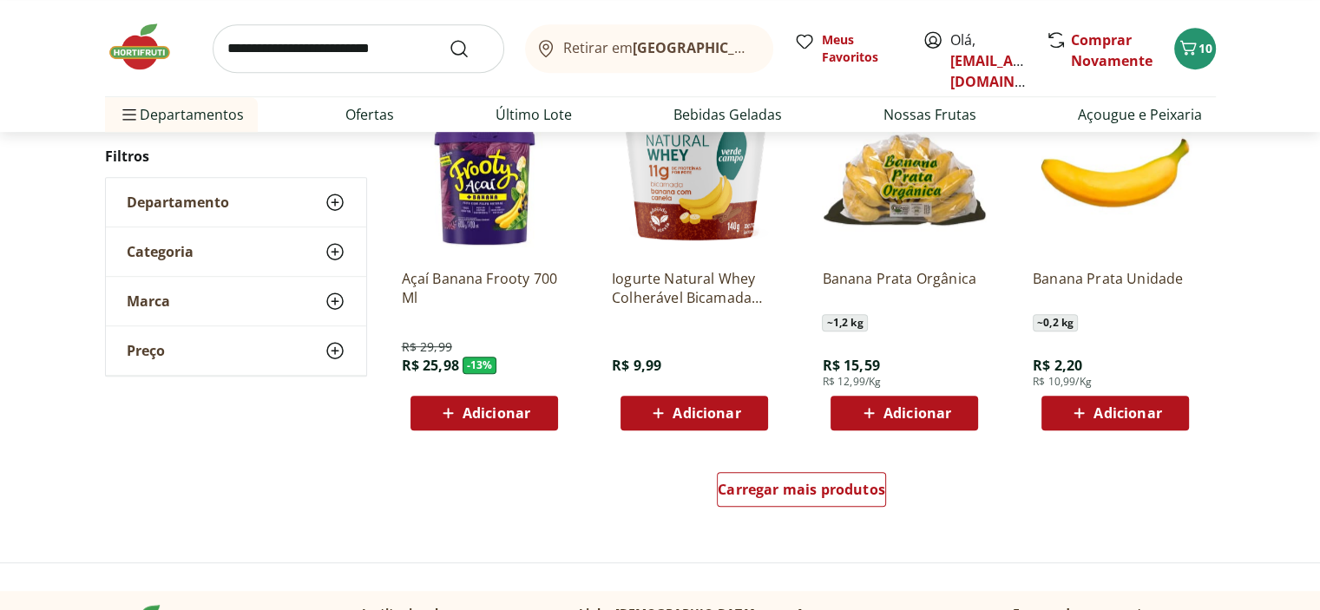
click at [1082, 406] on icon at bounding box center [1079, 413] width 22 height 21
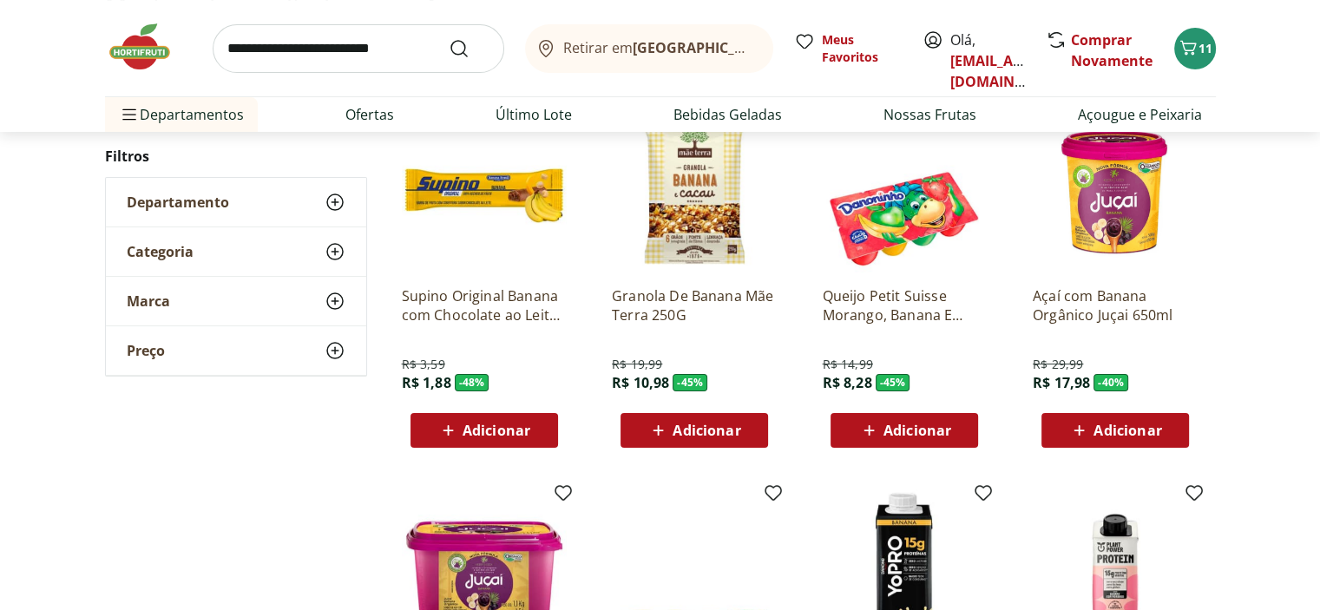
scroll to position [0, 0]
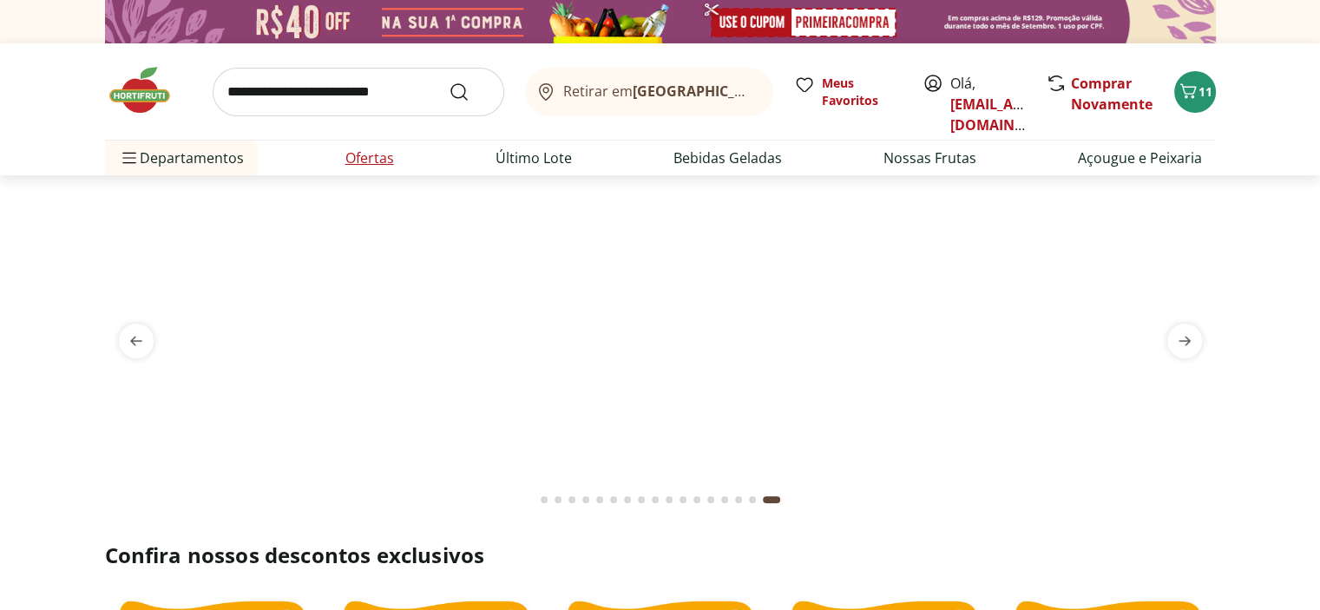
click at [354, 155] on link "Ofertas" at bounding box center [369, 158] width 49 height 21
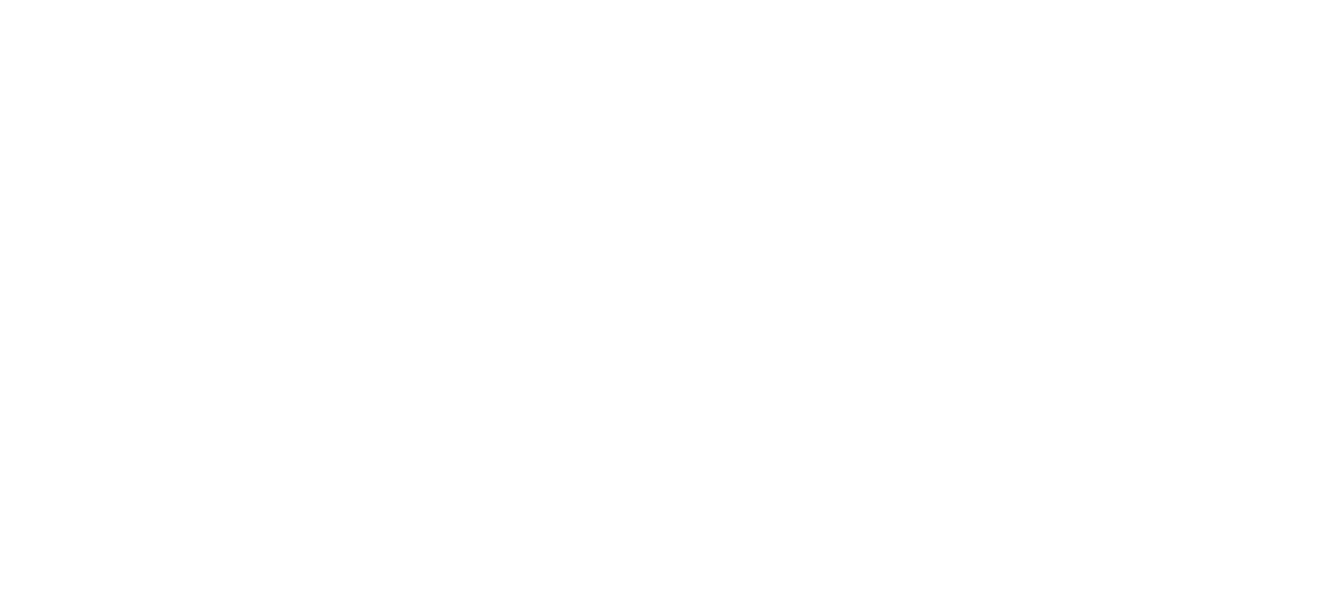
select select "**********"
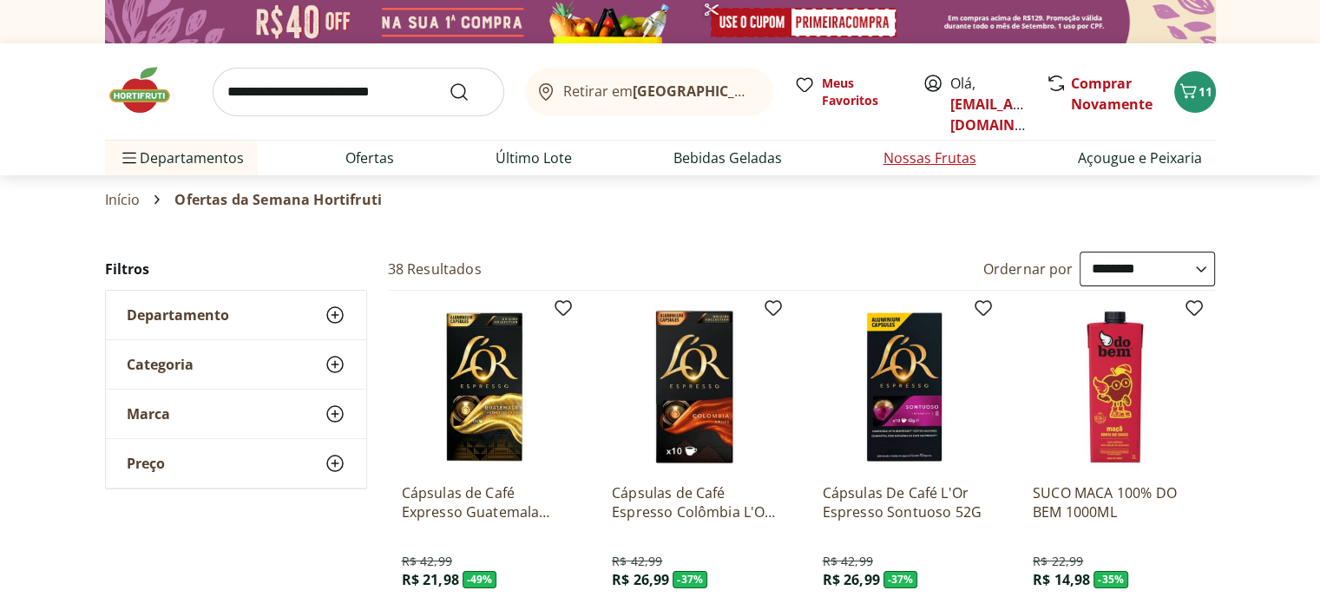
click at [883, 156] on li "Nossas Frutas" at bounding box center [930, 158] width 121 height 35
click at [892, 158] on link "Nossas Frutas" at bounding box center [929, 158] width 93 height 21
select select "**********"
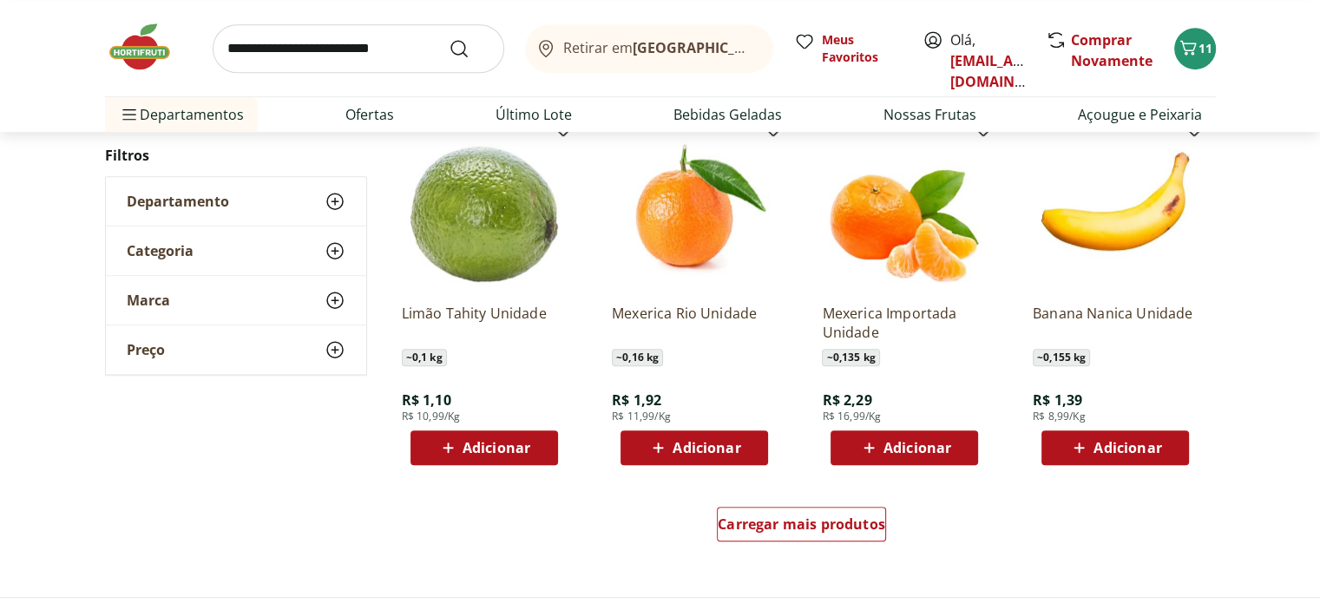
scroll to position [955, 0]
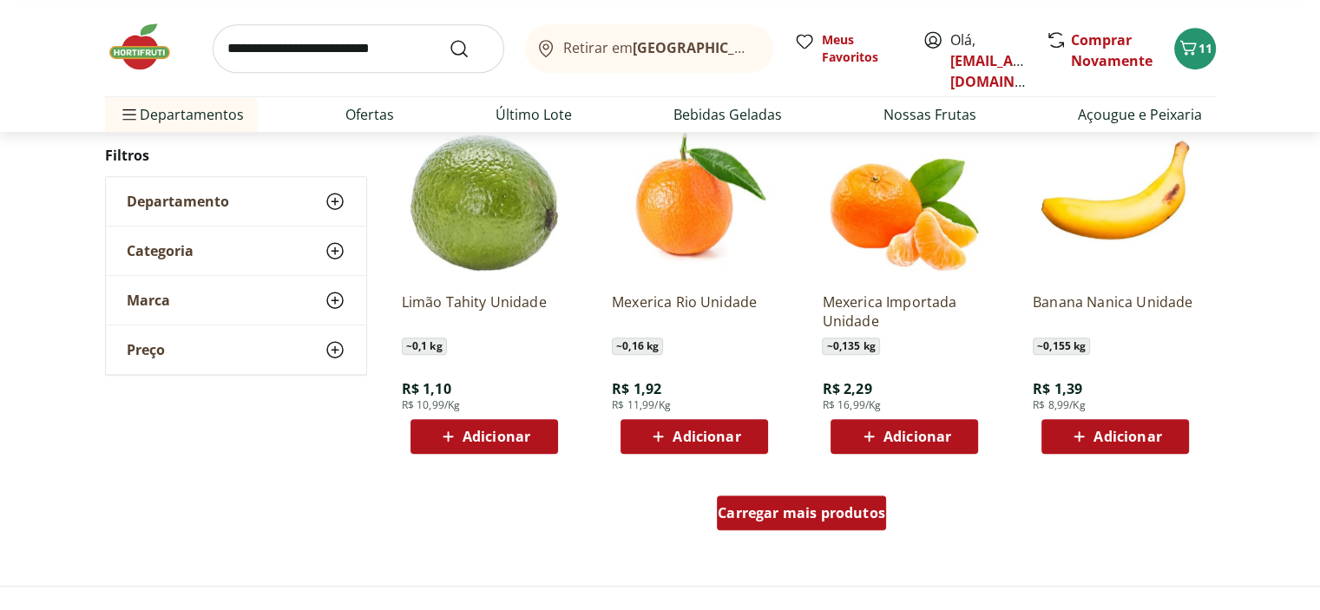
click at [837, 516] on span "Carregar mais produtos" at bounding box center [801, 513] width 167 height 14
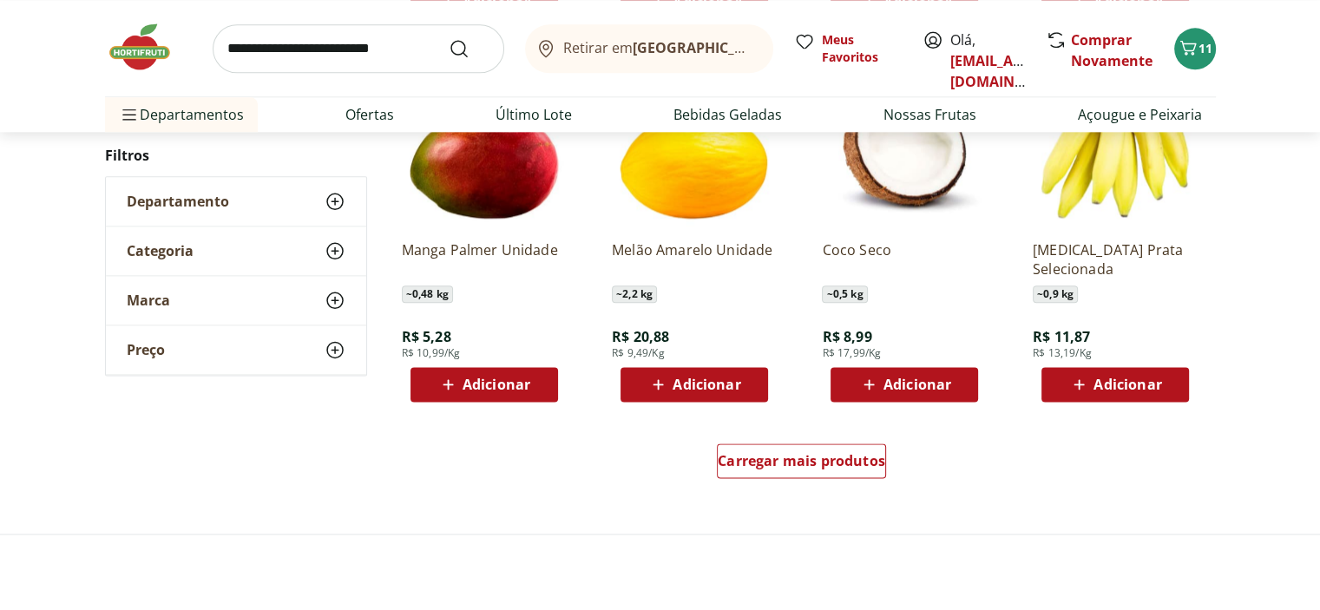
scroll to position [2170, 0]
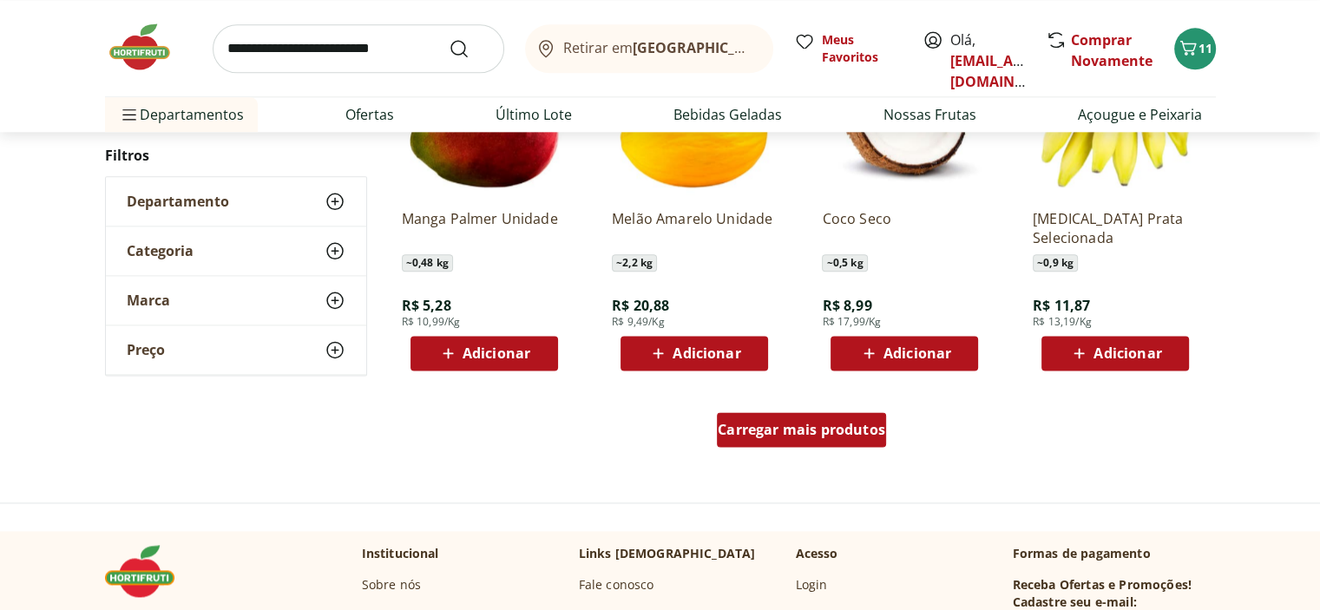
click at [858, 444] on div "Carregar mais produtos" at bounding box center [801, 429] width 169 height 35
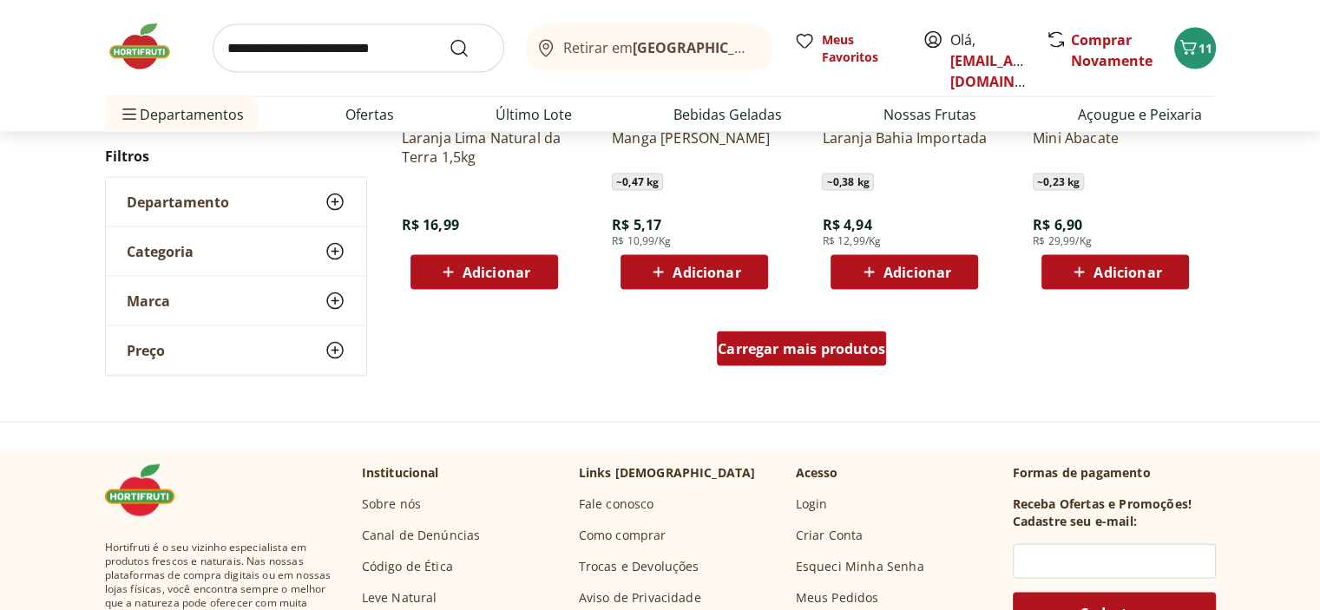
scroll to position [3384, 0]
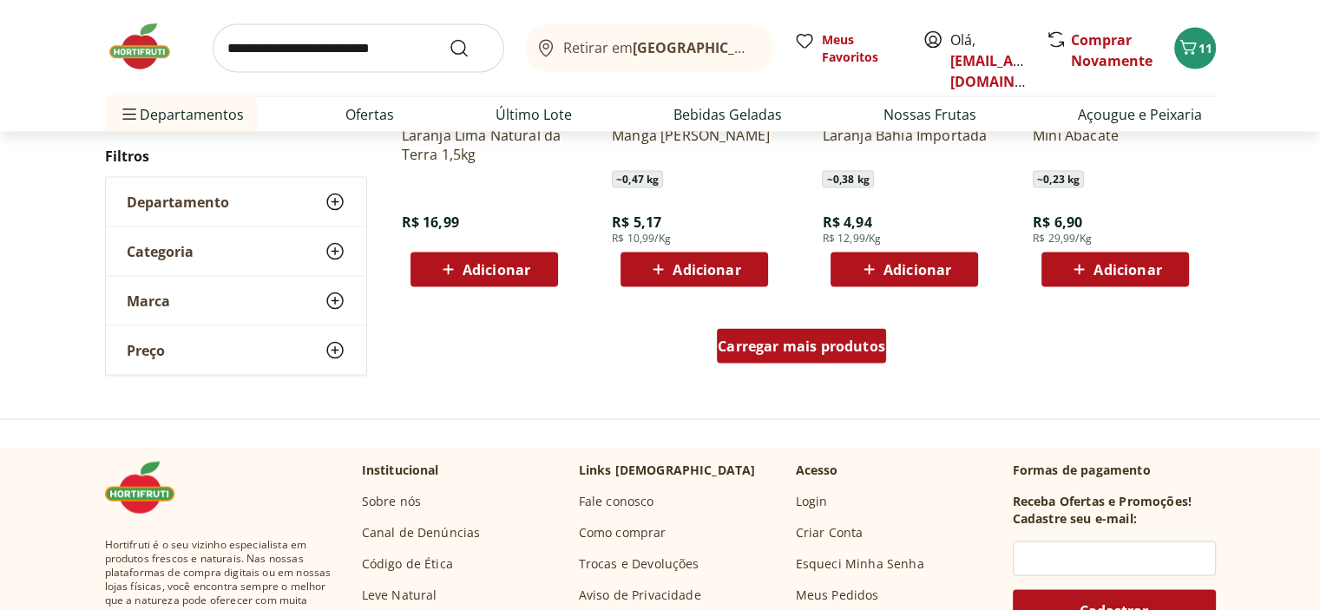
click at [843, 344] on span "Carregar mais produtos" at bounding box center [801, 346] width 167 height 14
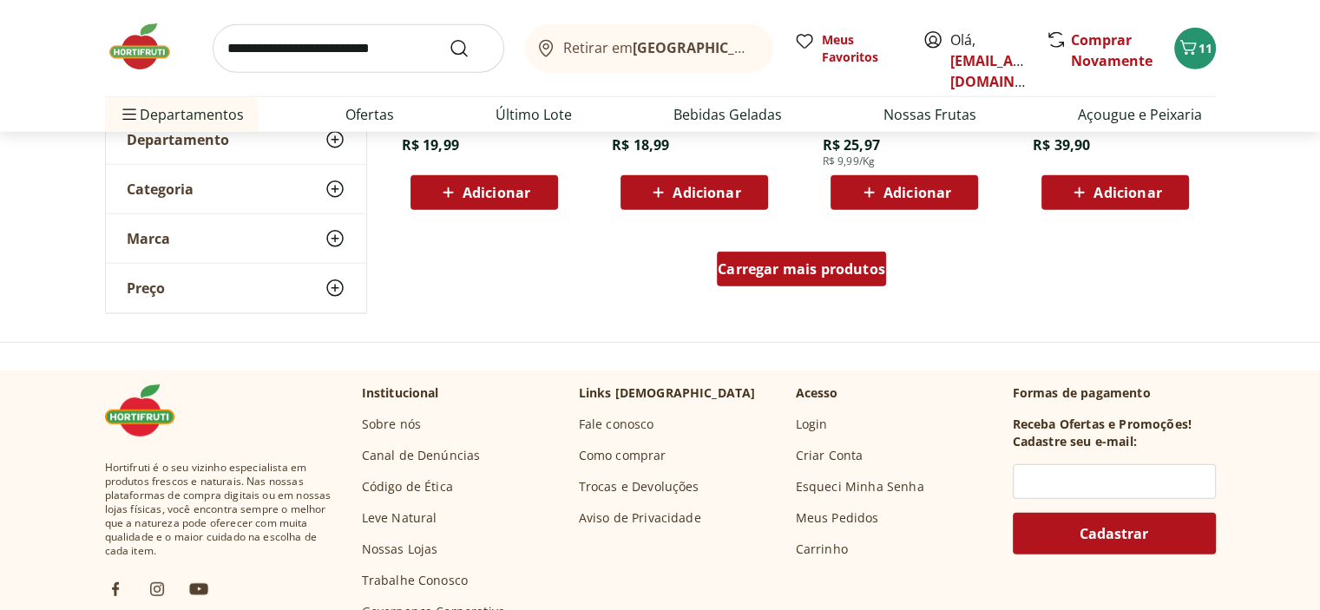
scroll to position [4426, 0]
